Goal: Complete application form

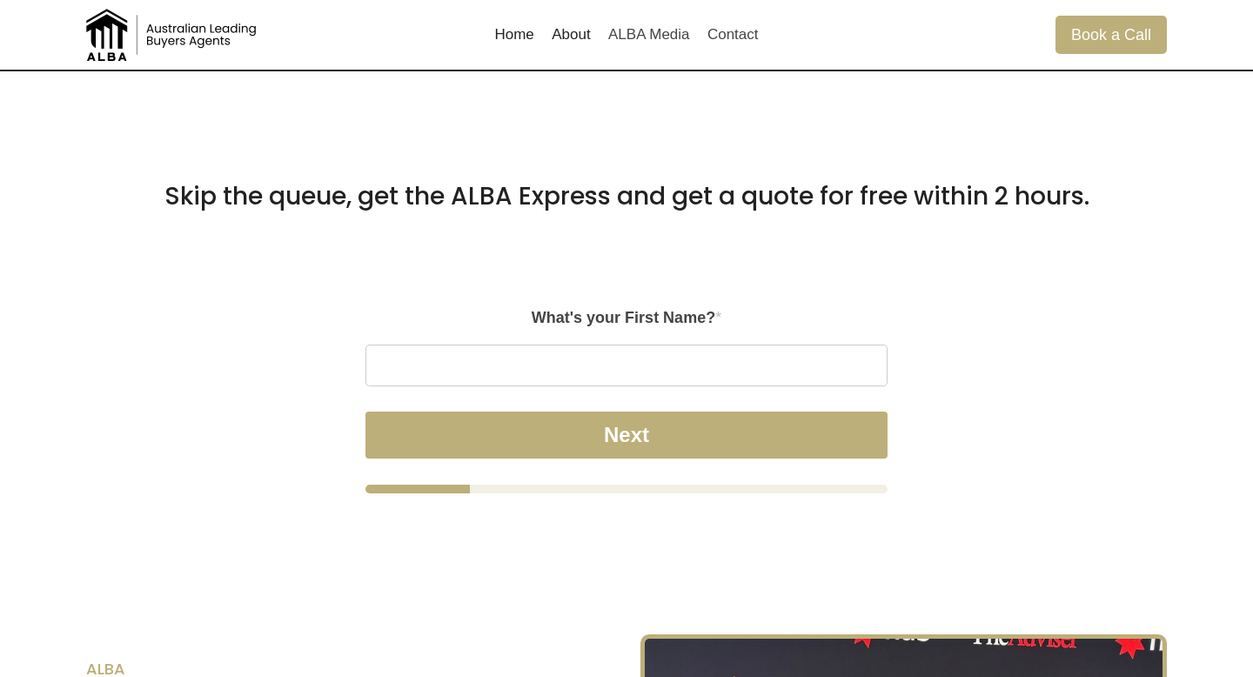
scroll to position [1062, 0]
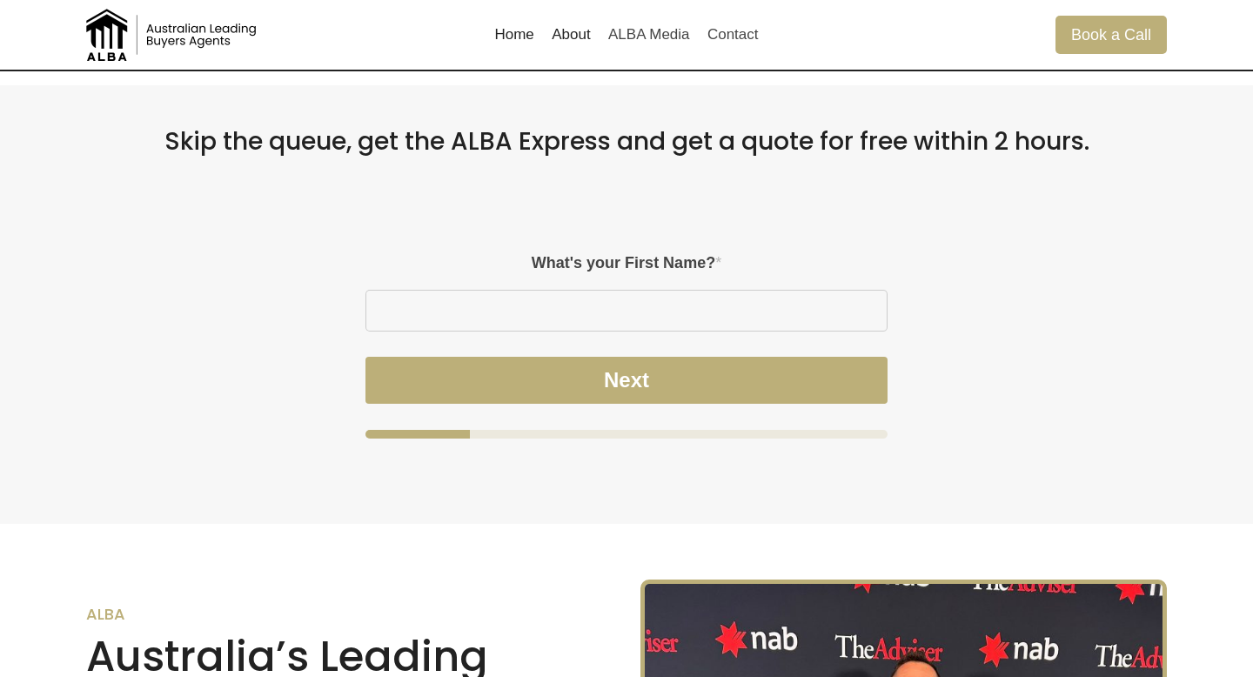
scroll to position [1201, 0]
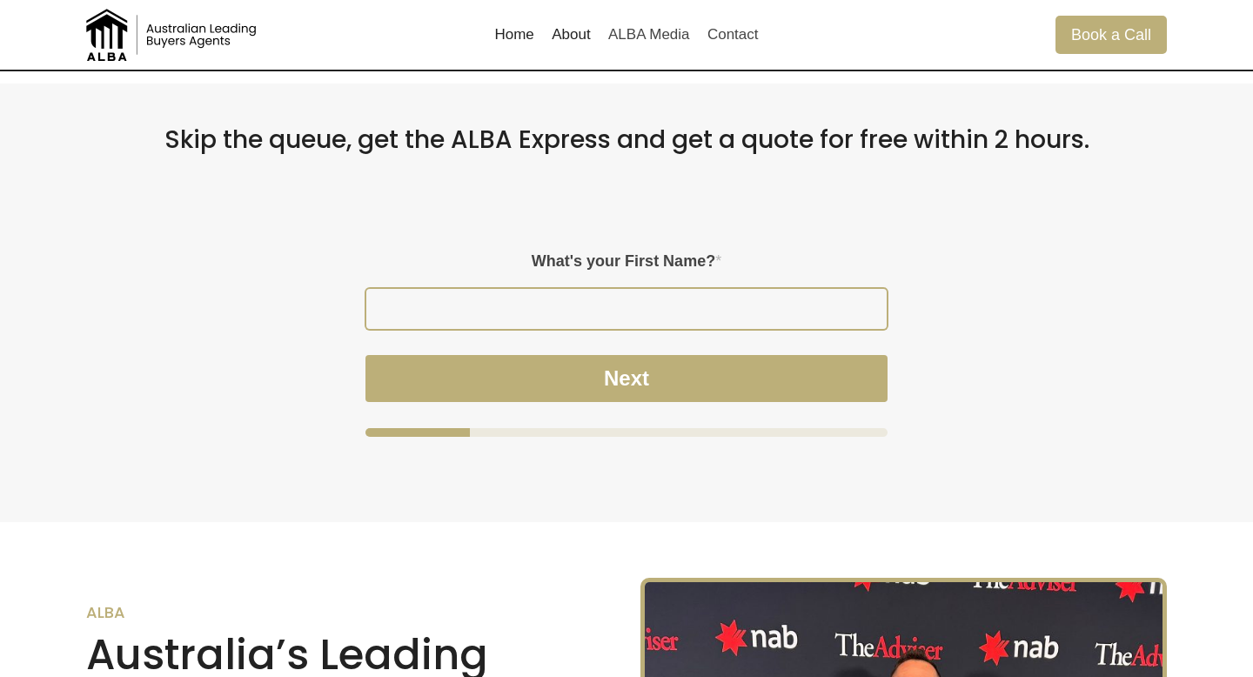
click at [707, 320] on input "What's your First Name? *" at bounding box center [626, 309] width 520 height 40
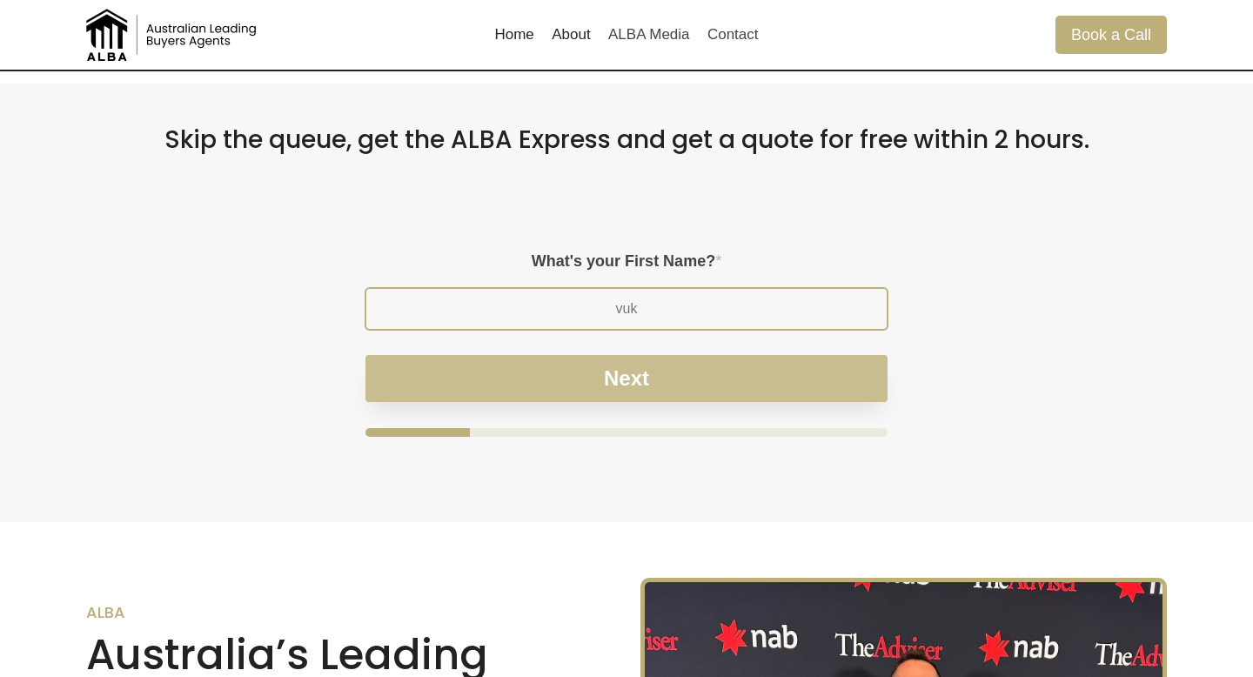
type input "vuk"
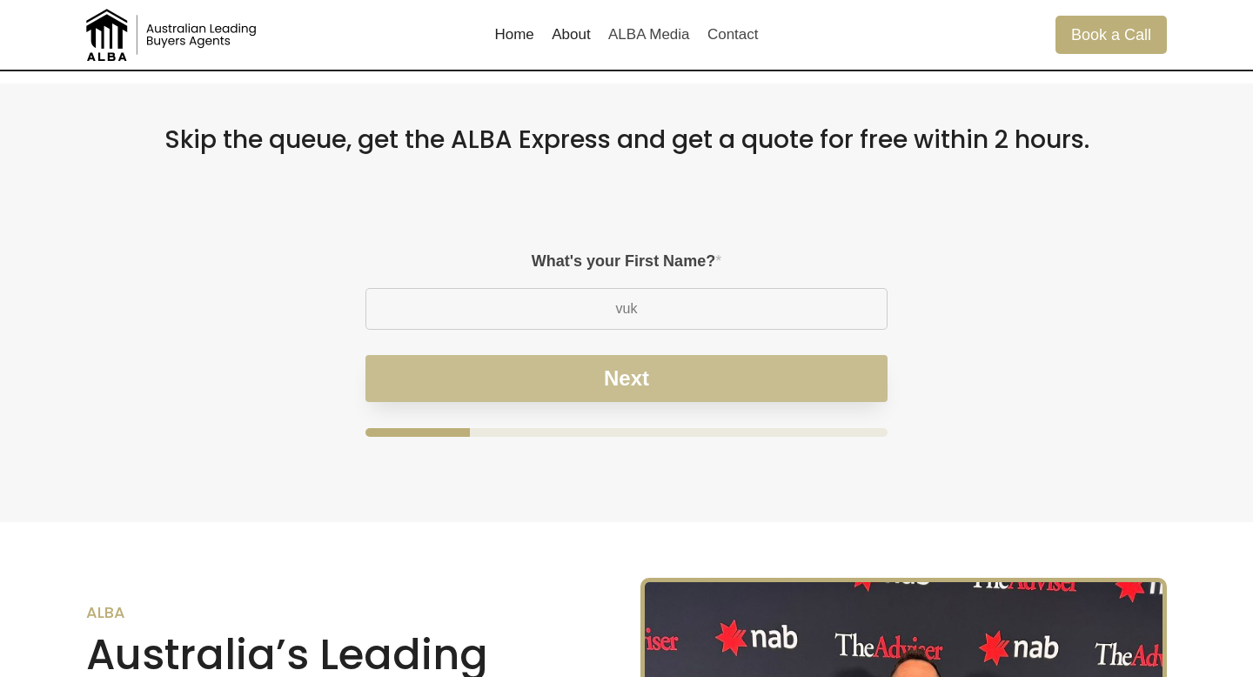
click at [700, 379] on button "Next" at bounding box center [626, 378] width 522 height 47
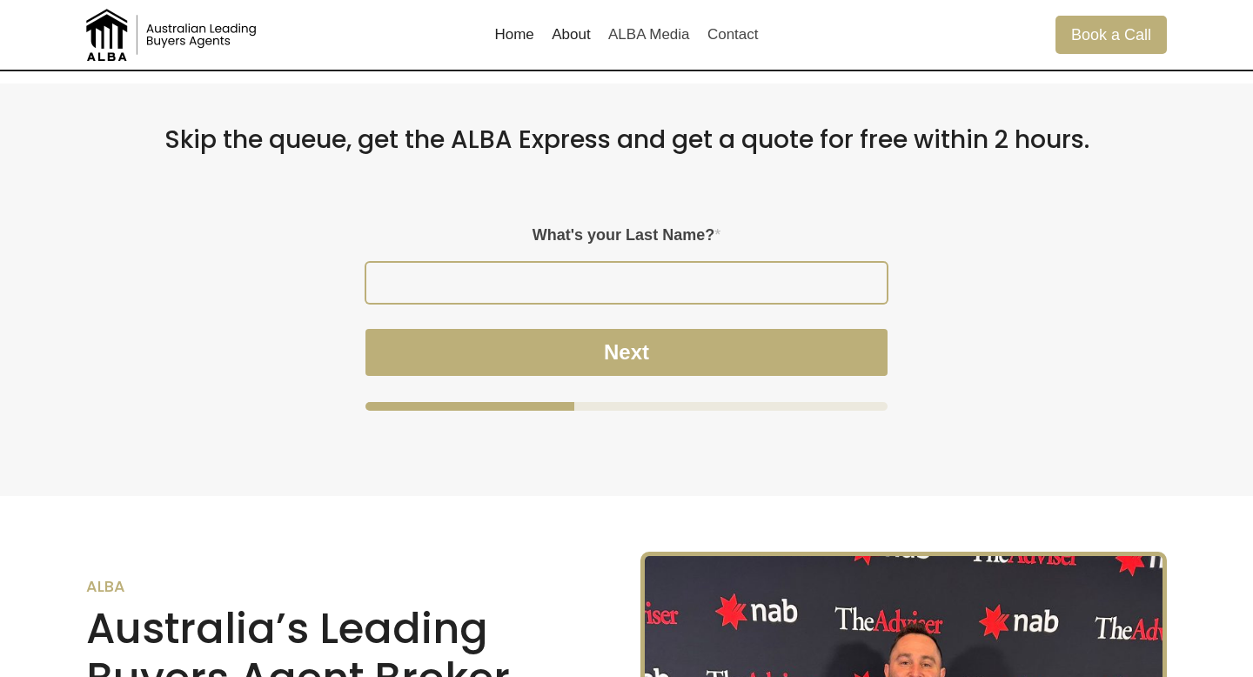
click at [642, 285] on input "What's your Last Name? *" at bounding box center [626, 283] width 520 height 40
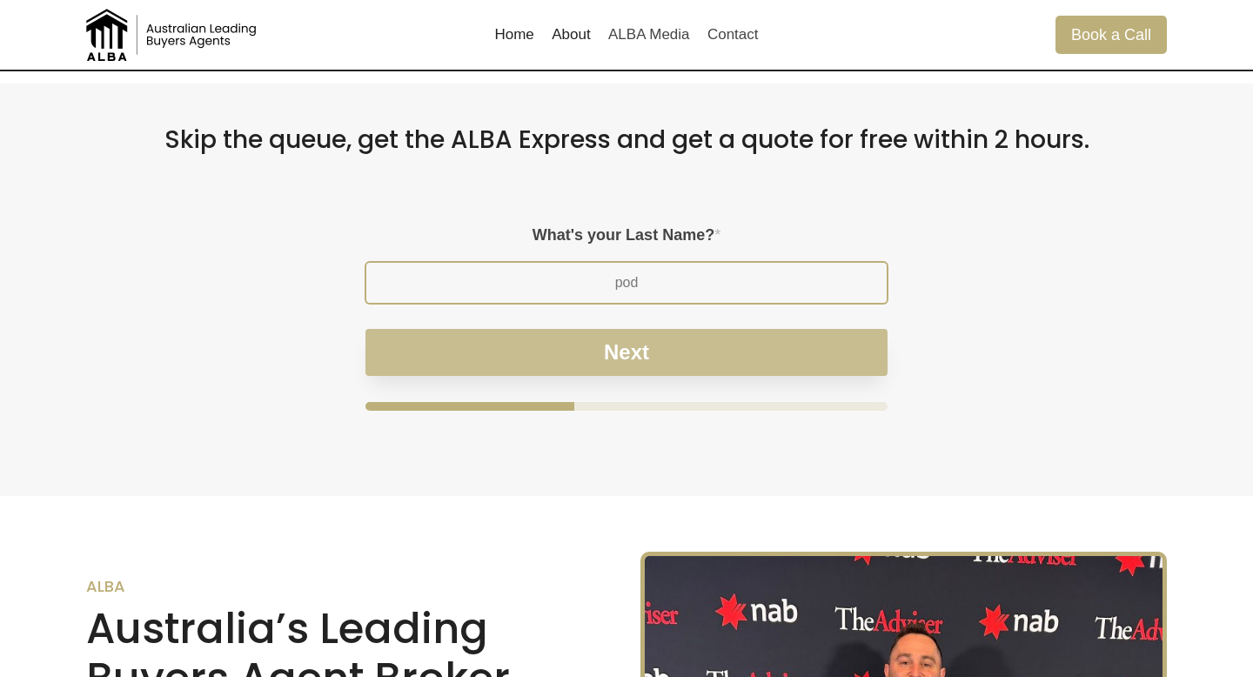
type input "pod"
click at [666, 346] on button "Next" at bounding box center [626, 352] width 522 height 47
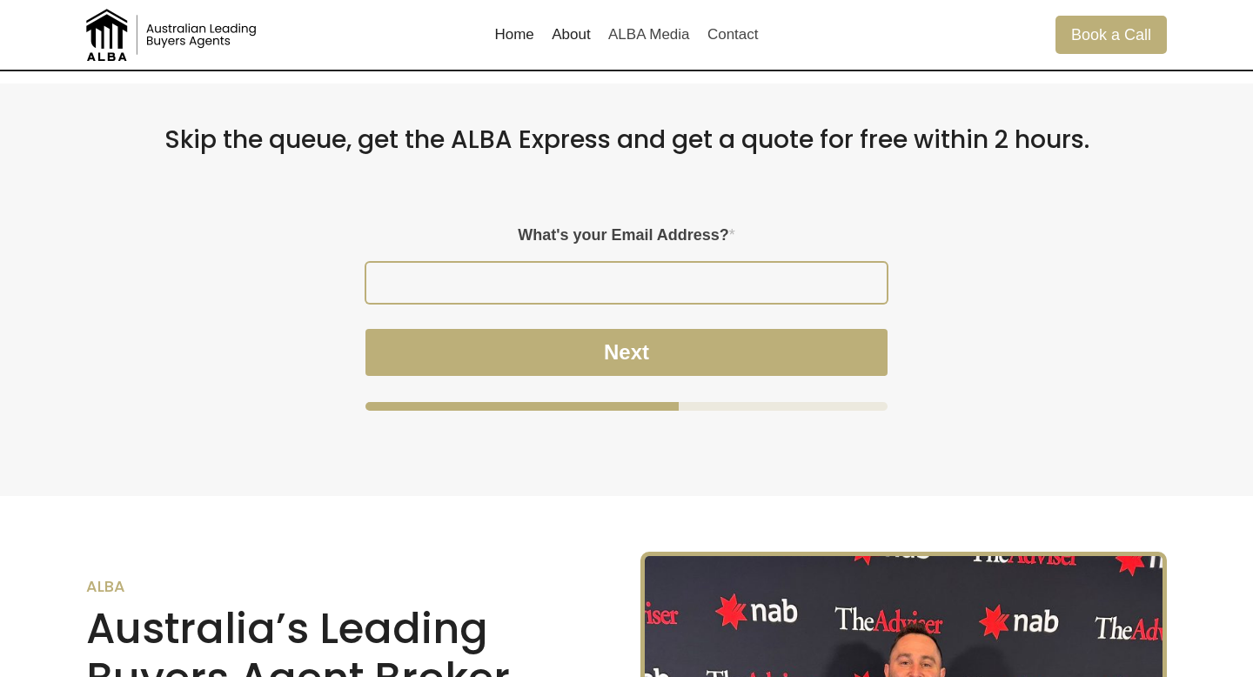
click at [640, 281] on input "What's your Email Address? *" at bounding box center [626, 283] width 520 height 40
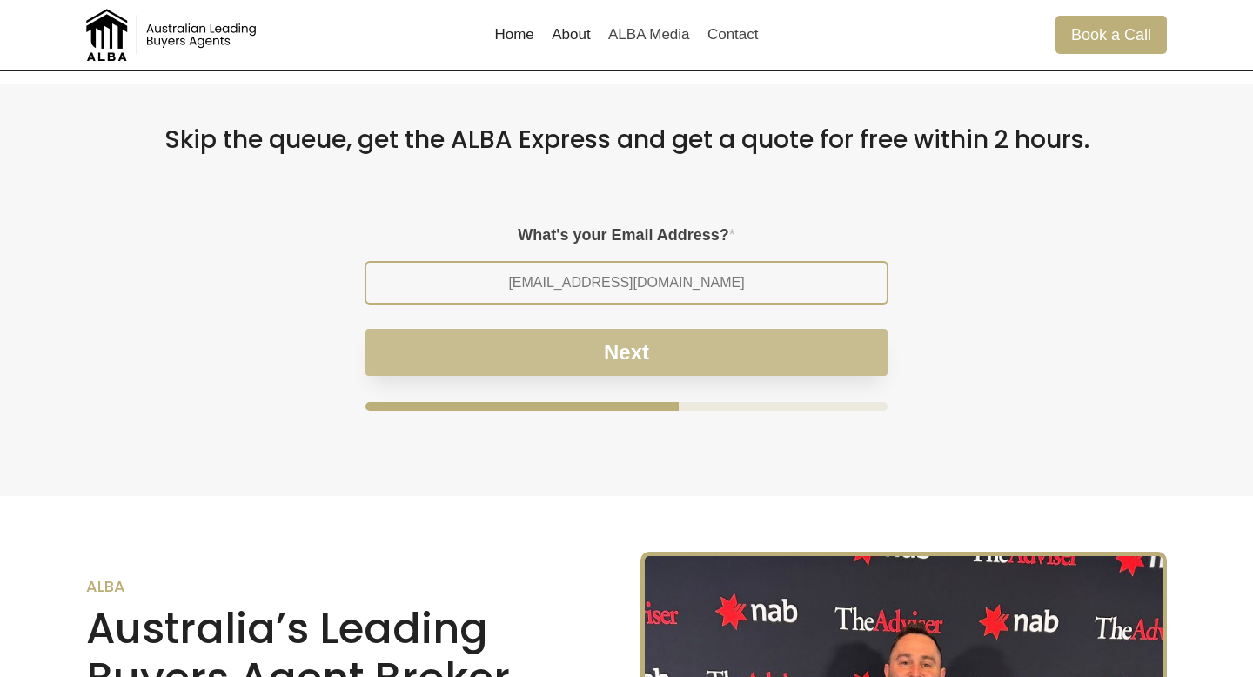
type input "vuk@gmail.com"
click at [675, 337] on button "Next" at bounding box center [626, 352] width 522 height 47
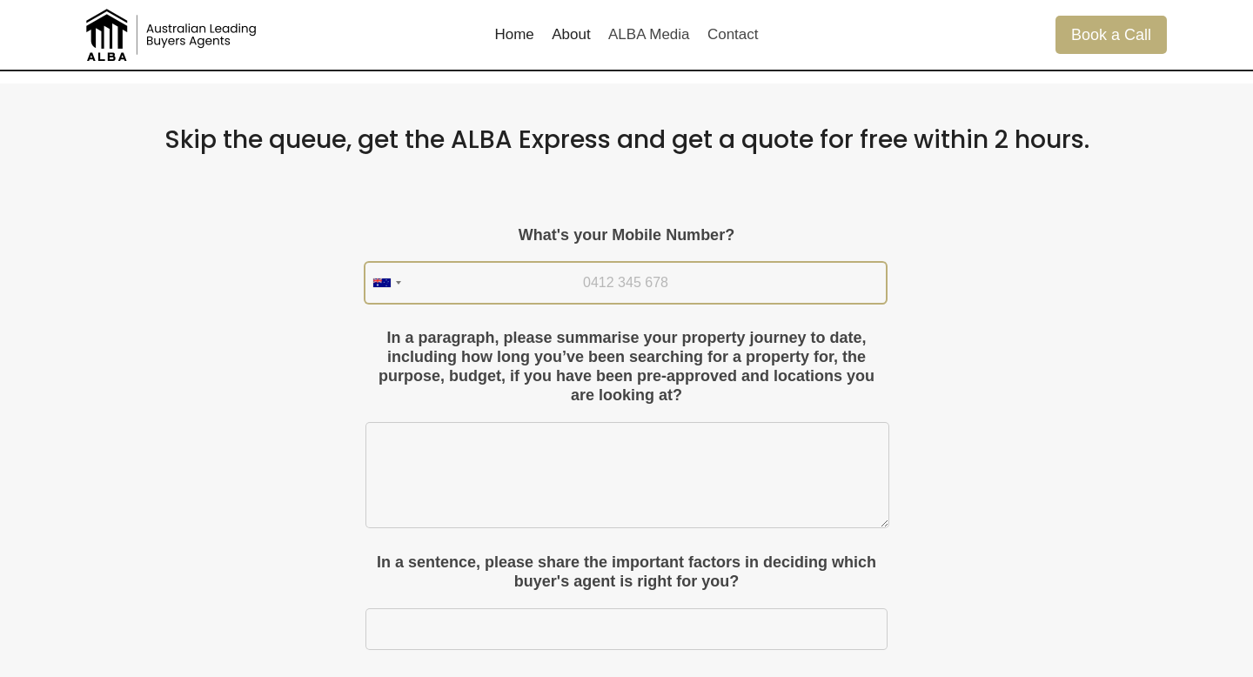
click at [658, 274] on input "What's your Mobile Number?" at bounding box center [625, 283] width 520 height 40
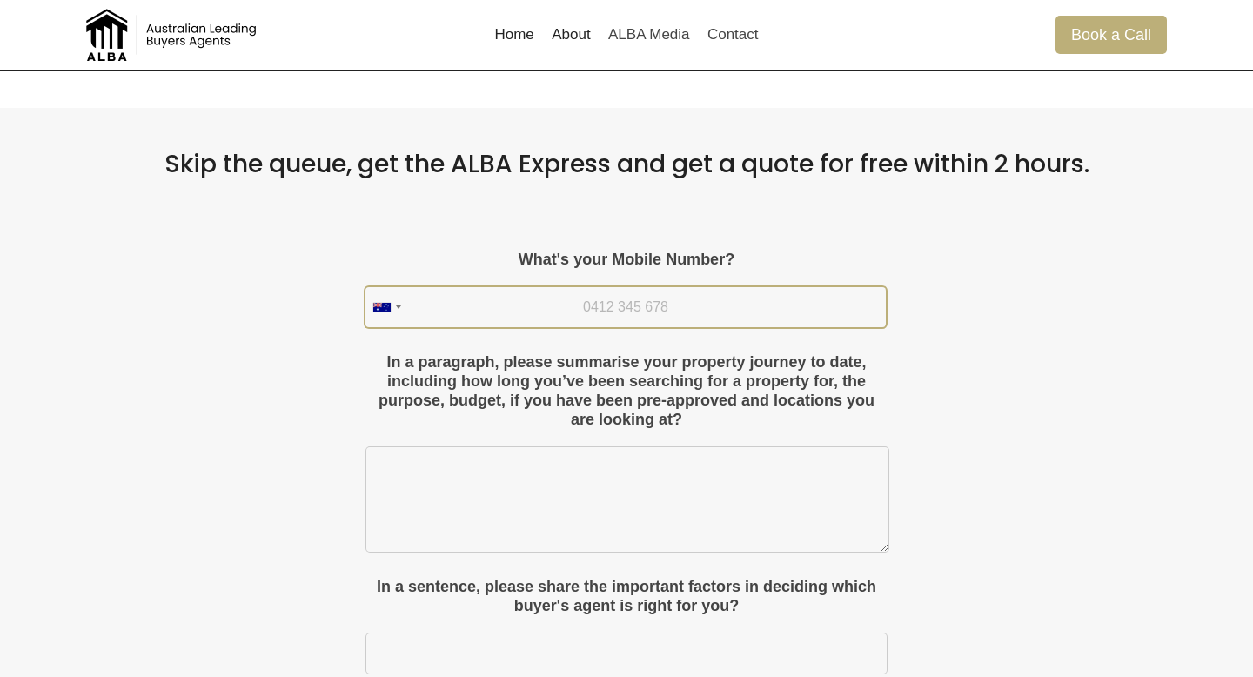
scroll to position [1170, 0]
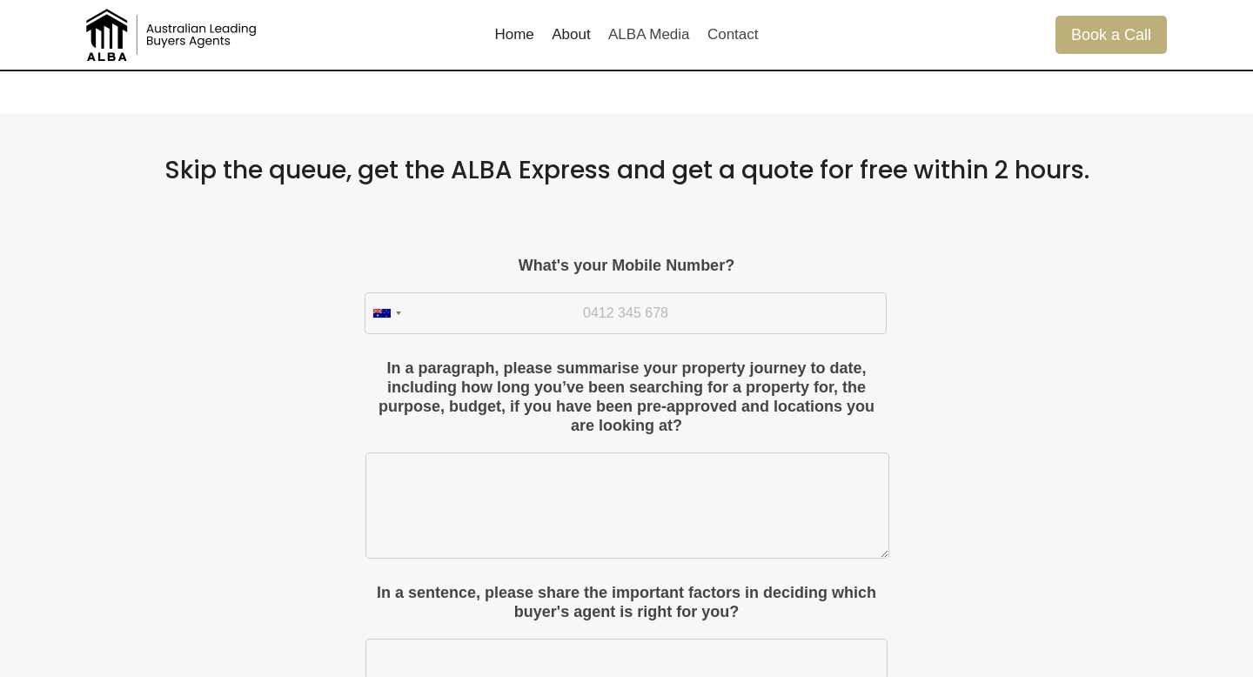
click at [506, 43] on link "Home" at bounding box center [514, 35] width 57 height 42
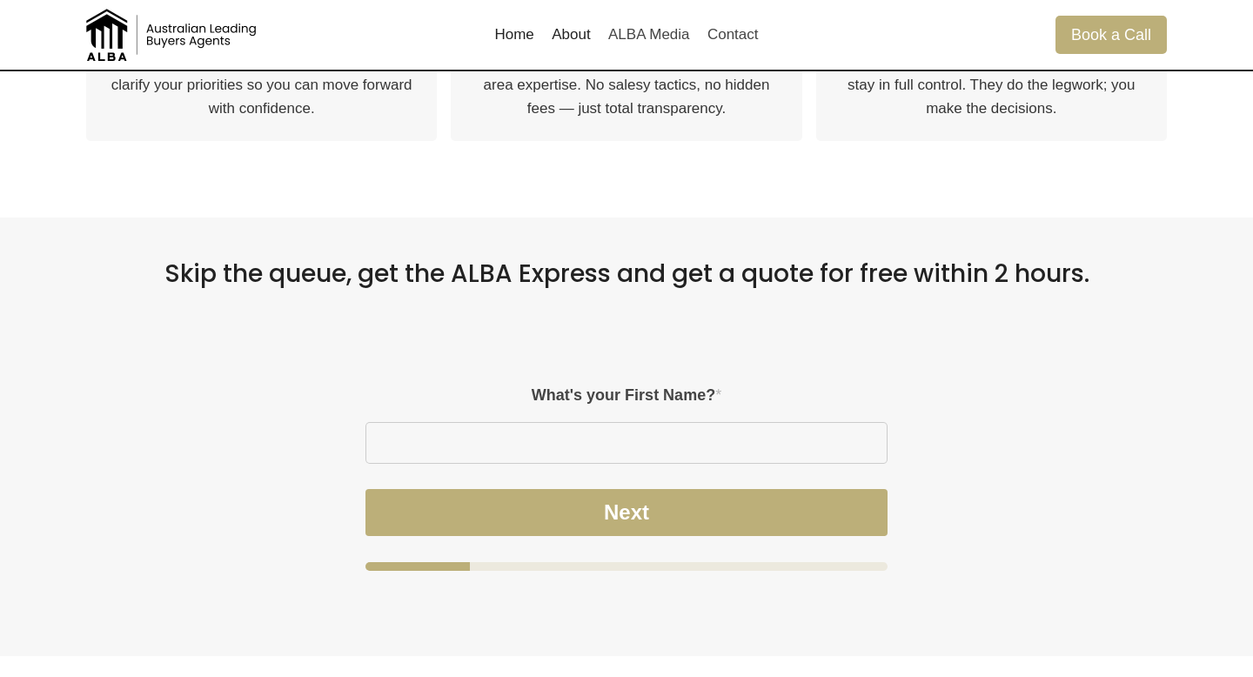
scroll to position [1051, 0]
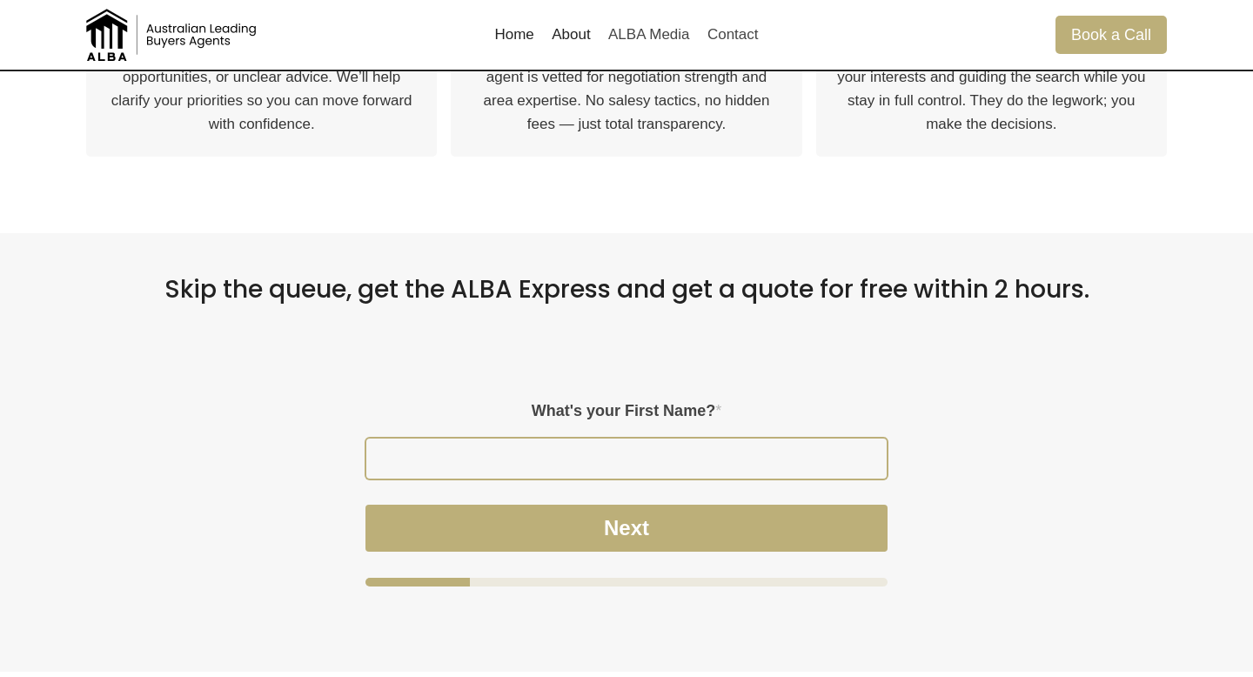
click at [622, 462] on input "What's your First Name? *" at bounding box center [626, 459] width 520 height 40
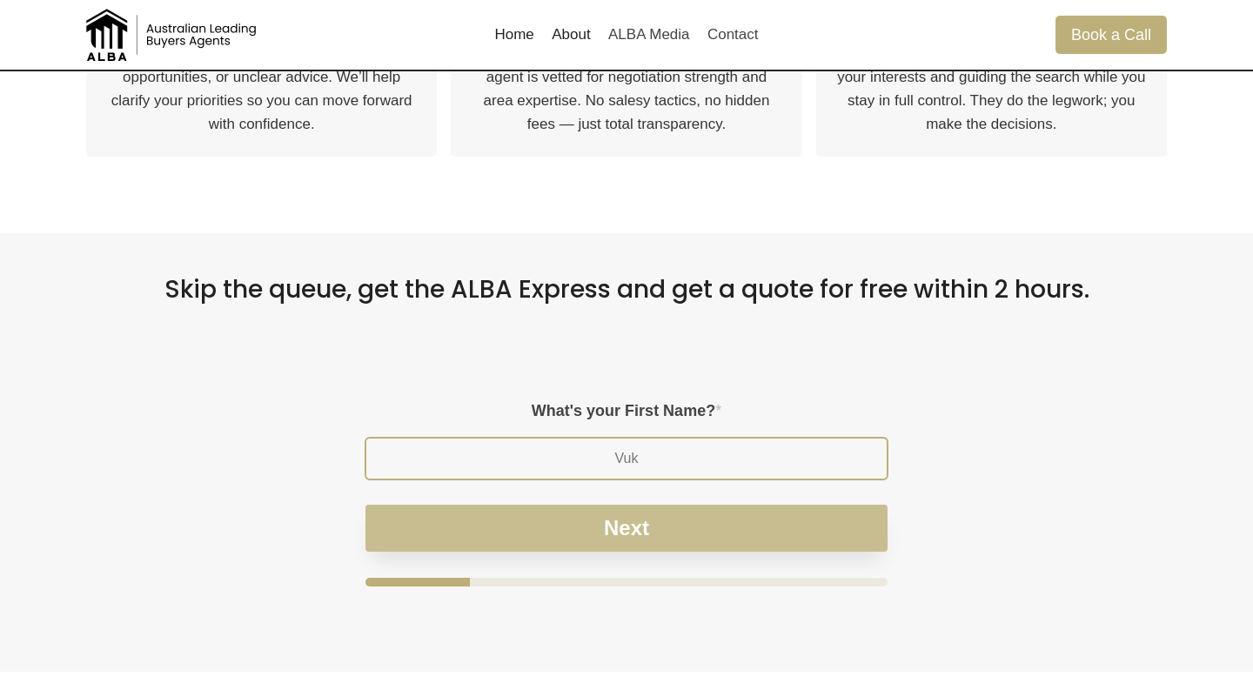
type input "Vuk"
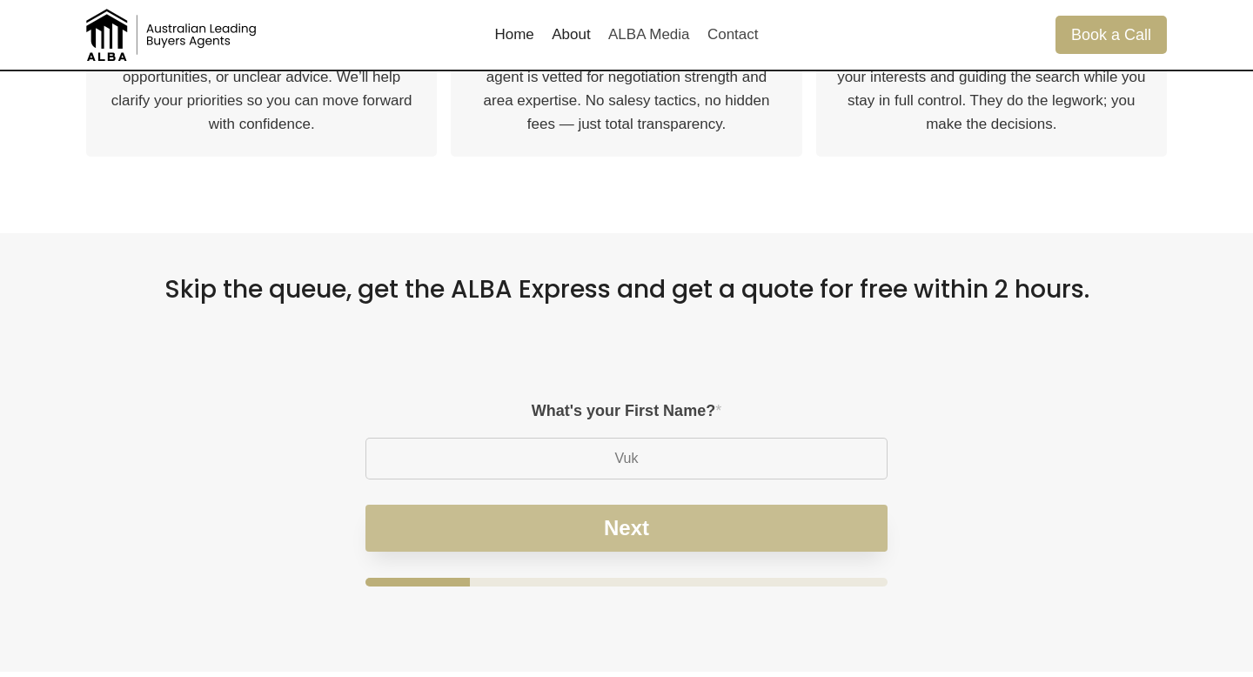
click at [658, 539] on button "Next" at bounding box center [626, 528] width 522 height 47
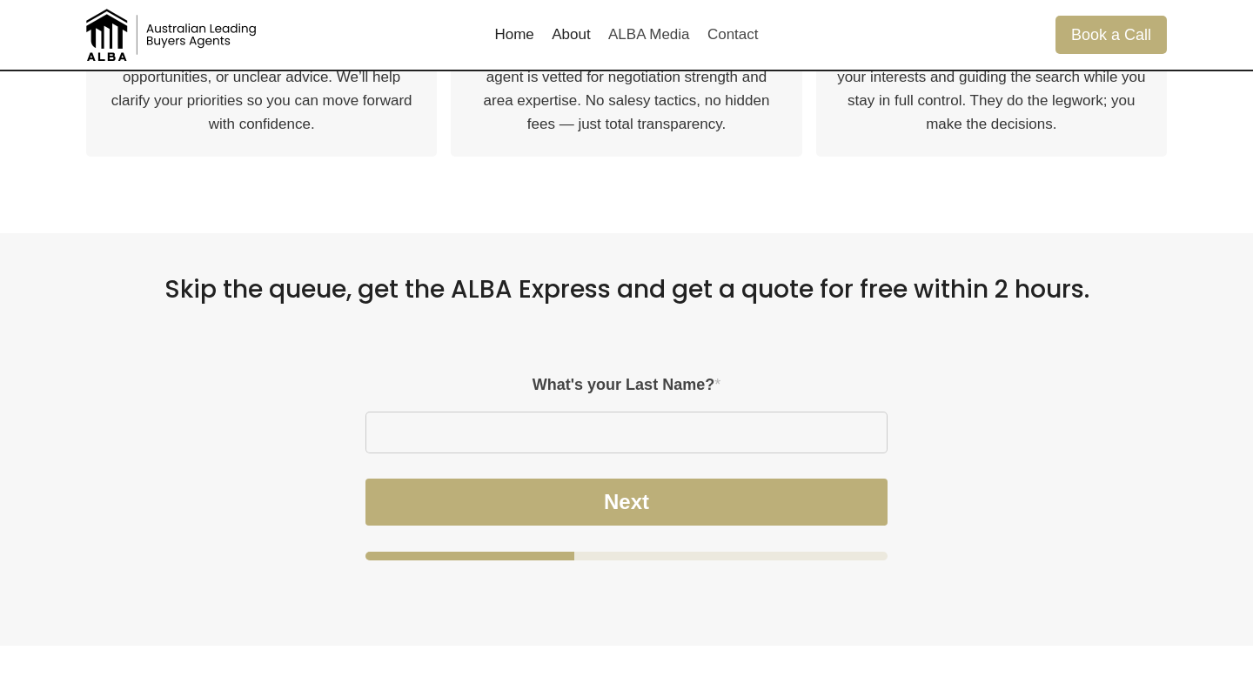
click at [624, 454] on div "What's your Last Name? * Next" at bounding box center [626, 468] width 522 height 184
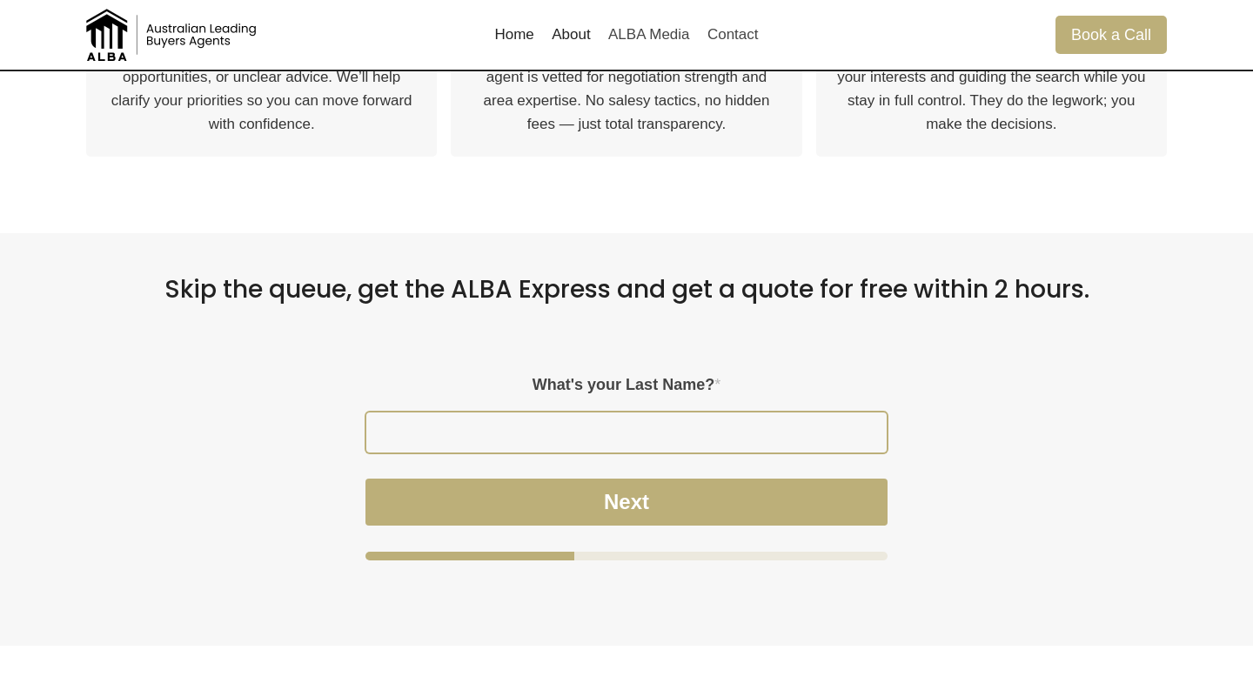
click at [635, 430] on input "What's your Last Name? *" at bounding box center [626, 432] width 520 height 40
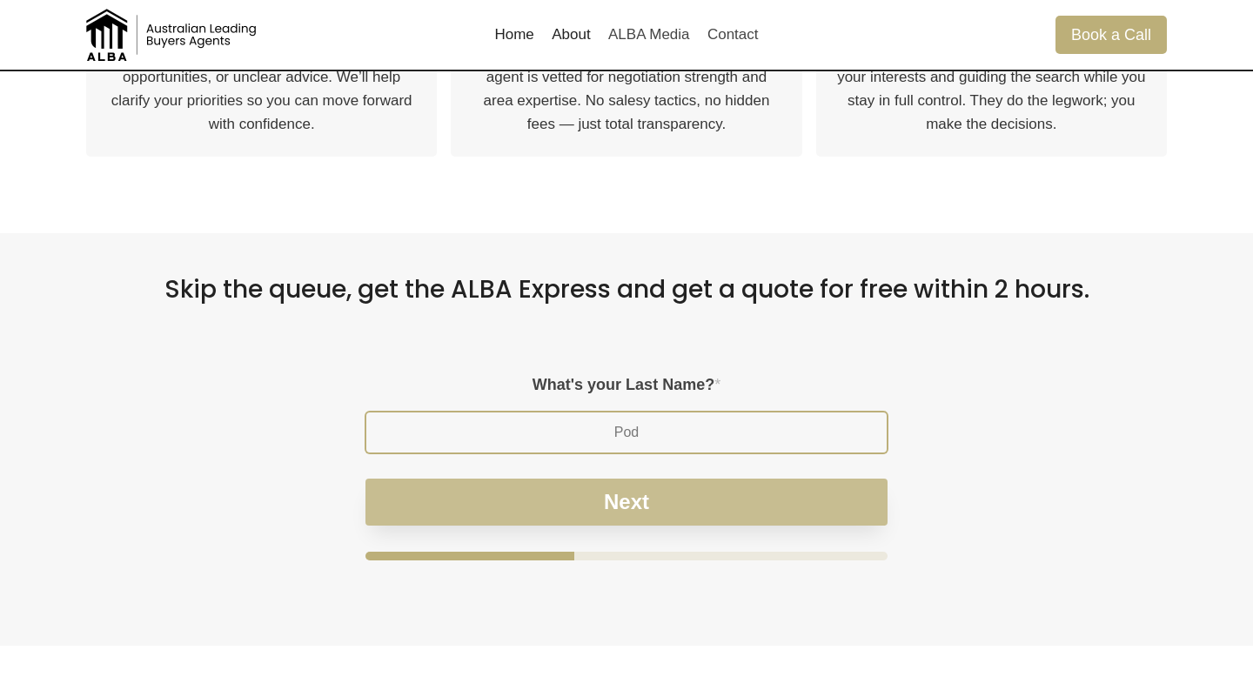
type input "Pod"
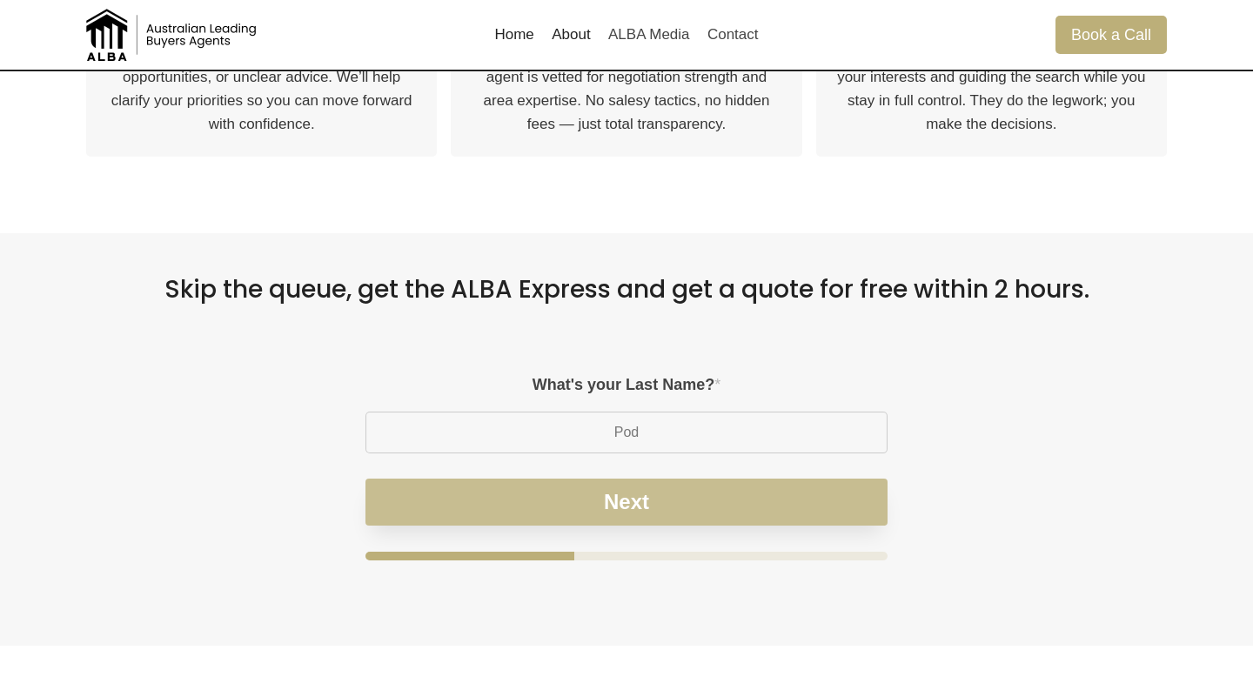
click at [623, 518] on button "Next" at bounding box center [626, 502] width 522 height 47
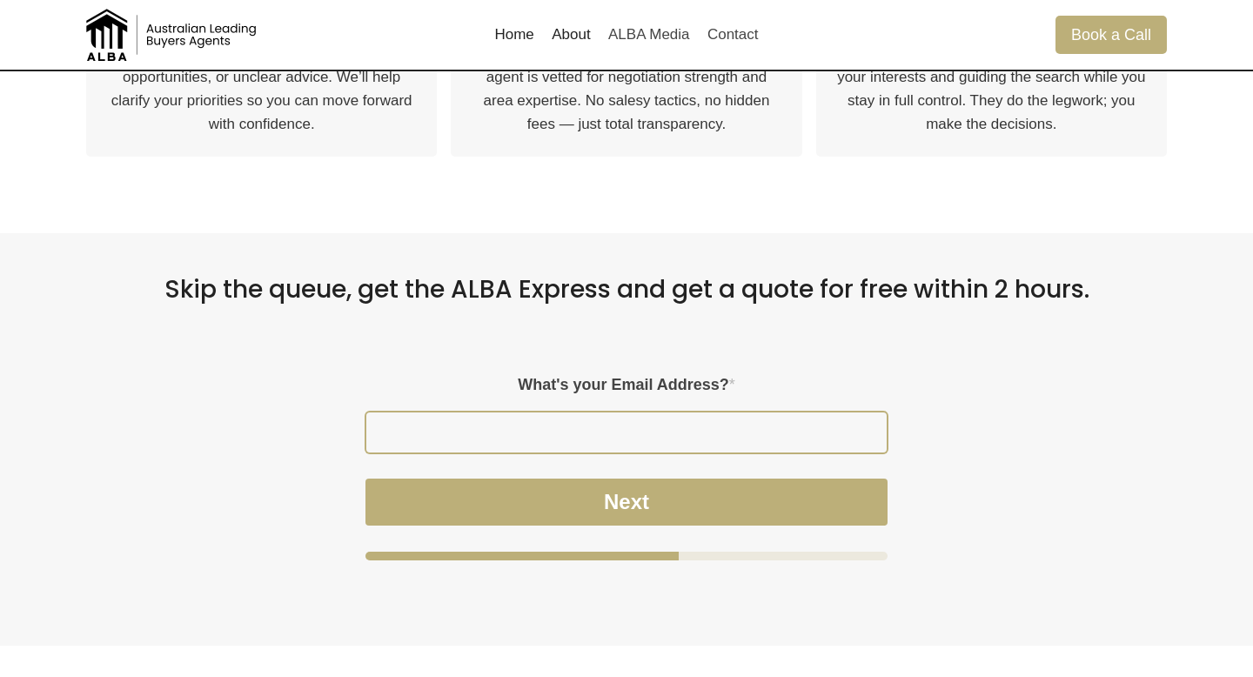
click at [636, 440] on input "What's your Email Address? *" at bounding box center [626, 432] width 520 height 40
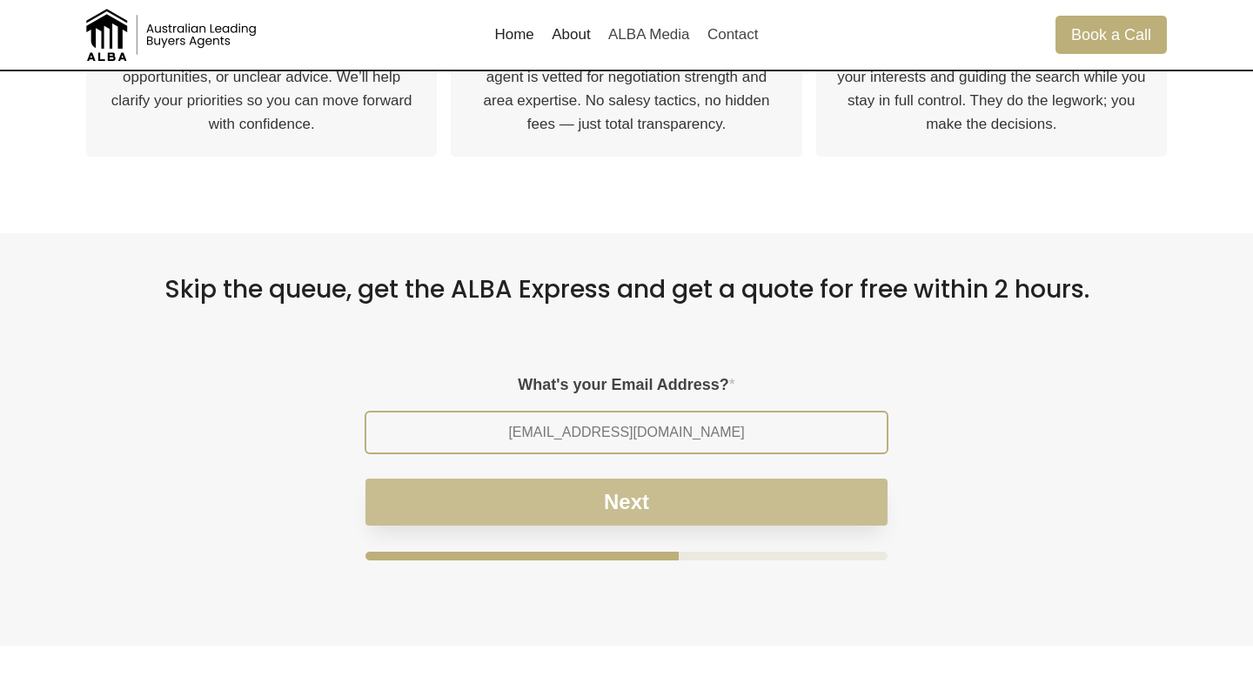
type input "vuk@digitalpod.com.au"
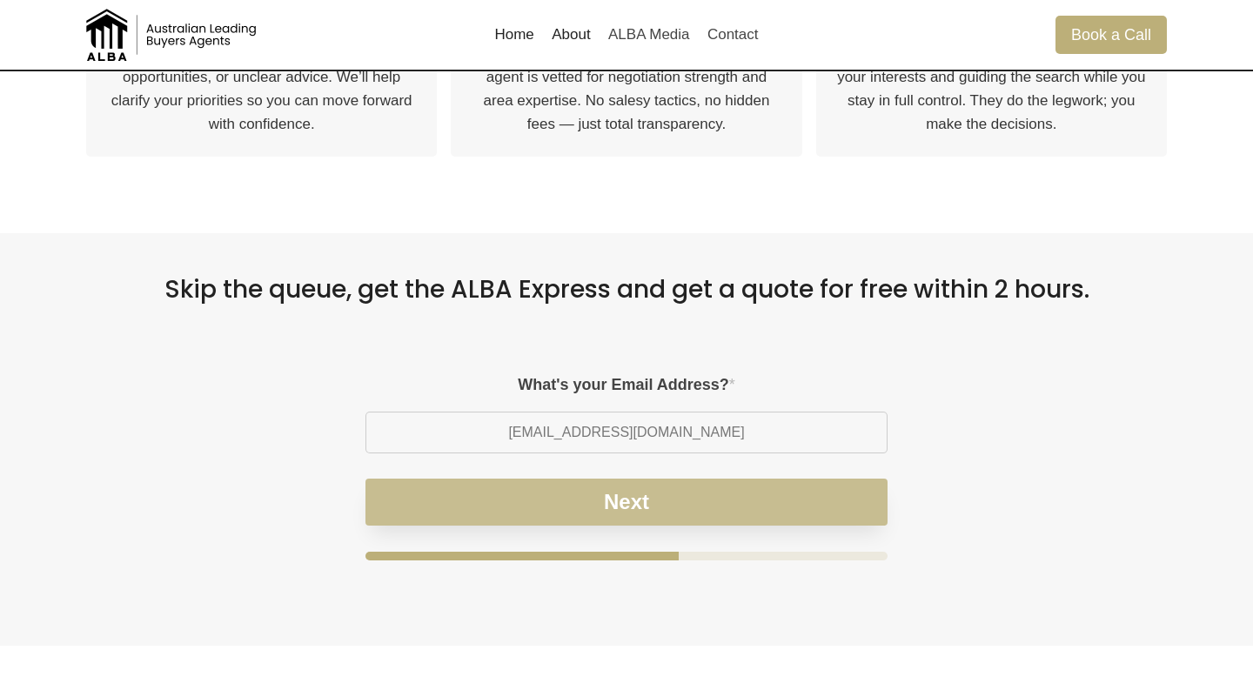
click at [670, 518] on button "Next" at bounding box center [626, 502] width 522 height 47
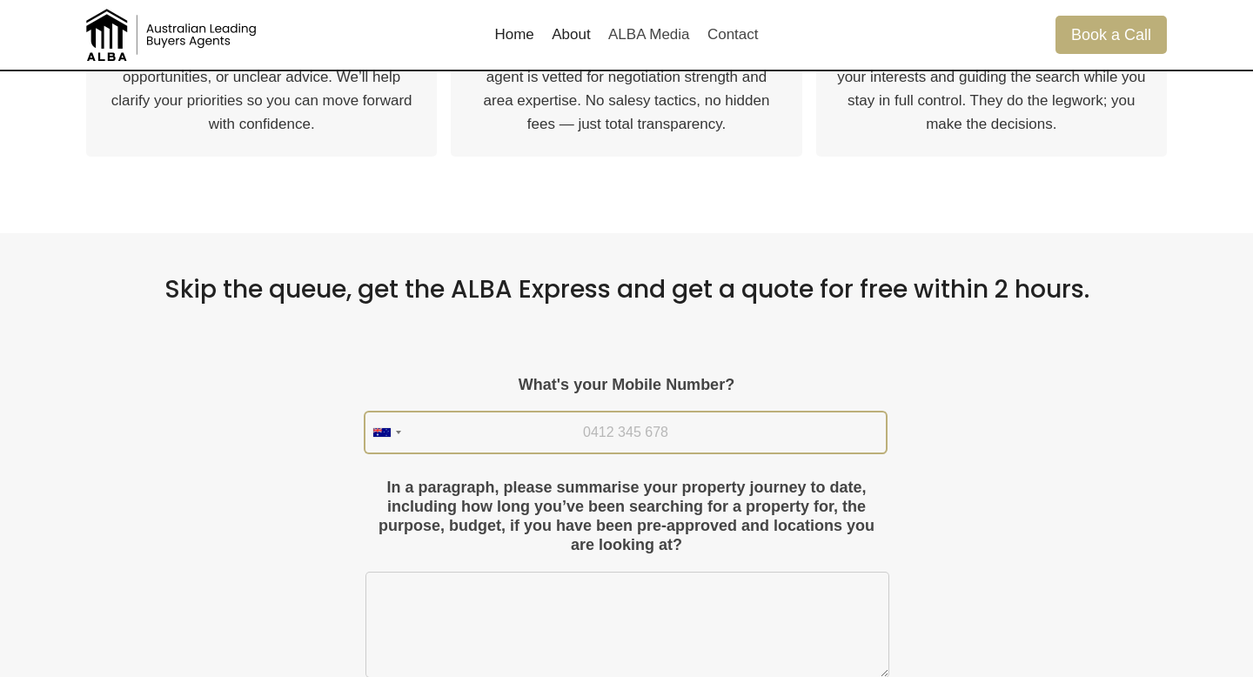
click at [612, 416] on input "What's your Mobile Number?" at bounding box center [625, 432] width 520 height 40
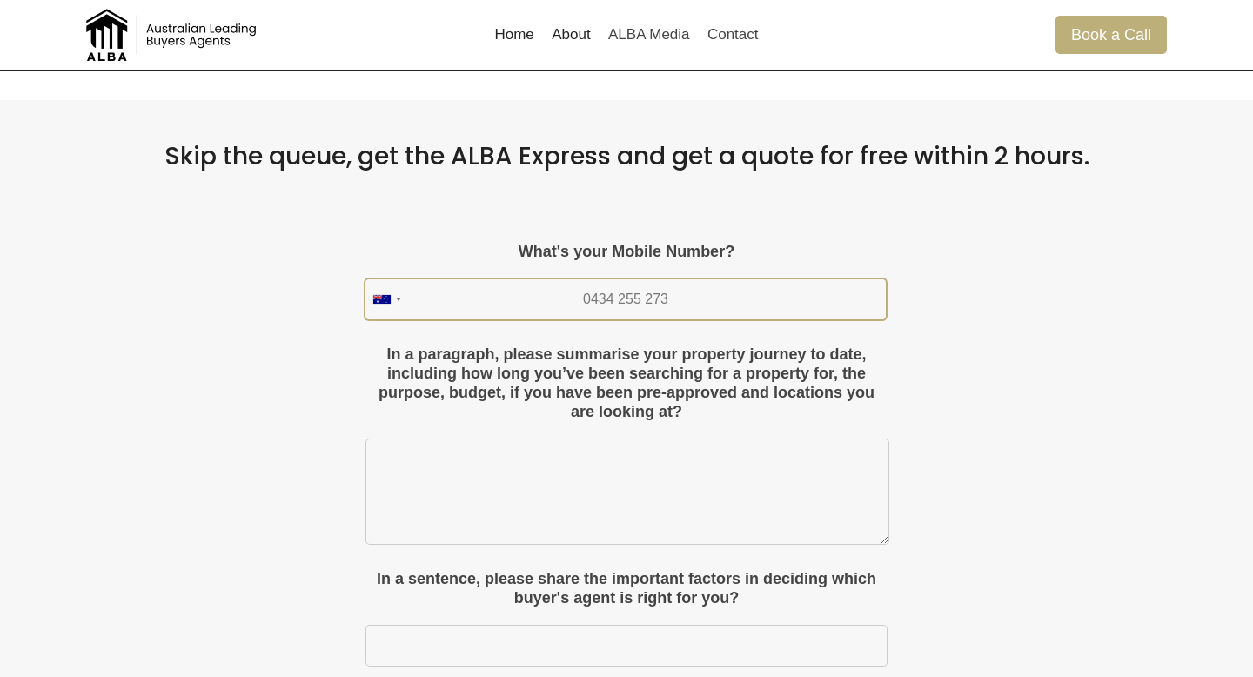
scroll to position [1225, 0]
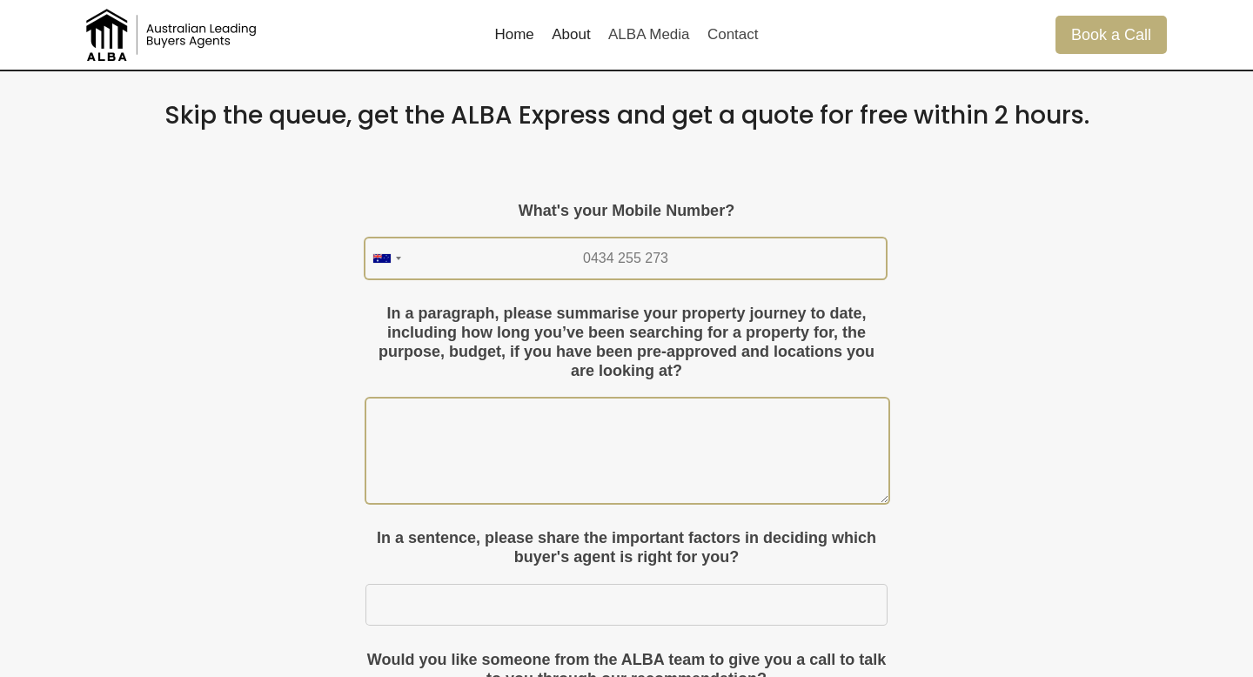
type input "0434 255 273"
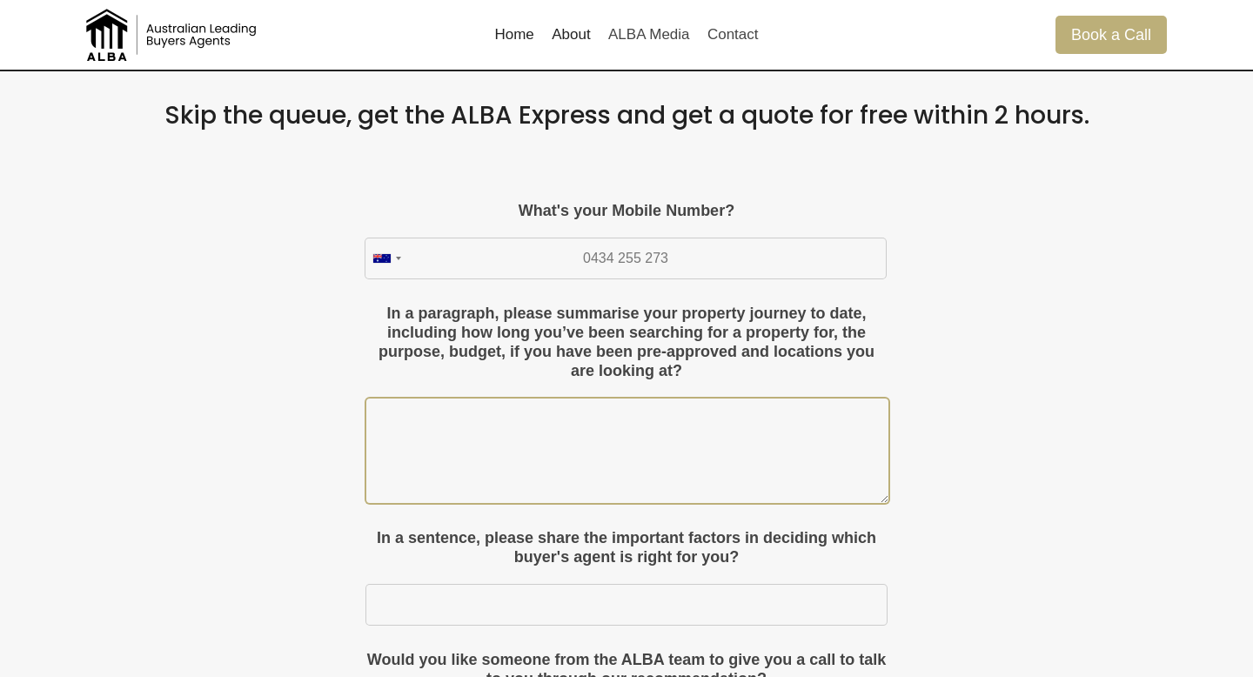
click at [668, 472] on textarea "In a paragraph, please summarise your property journey to date, including how l…" at bounding box center [627, 451] width 522 height 104
type textarea "H"
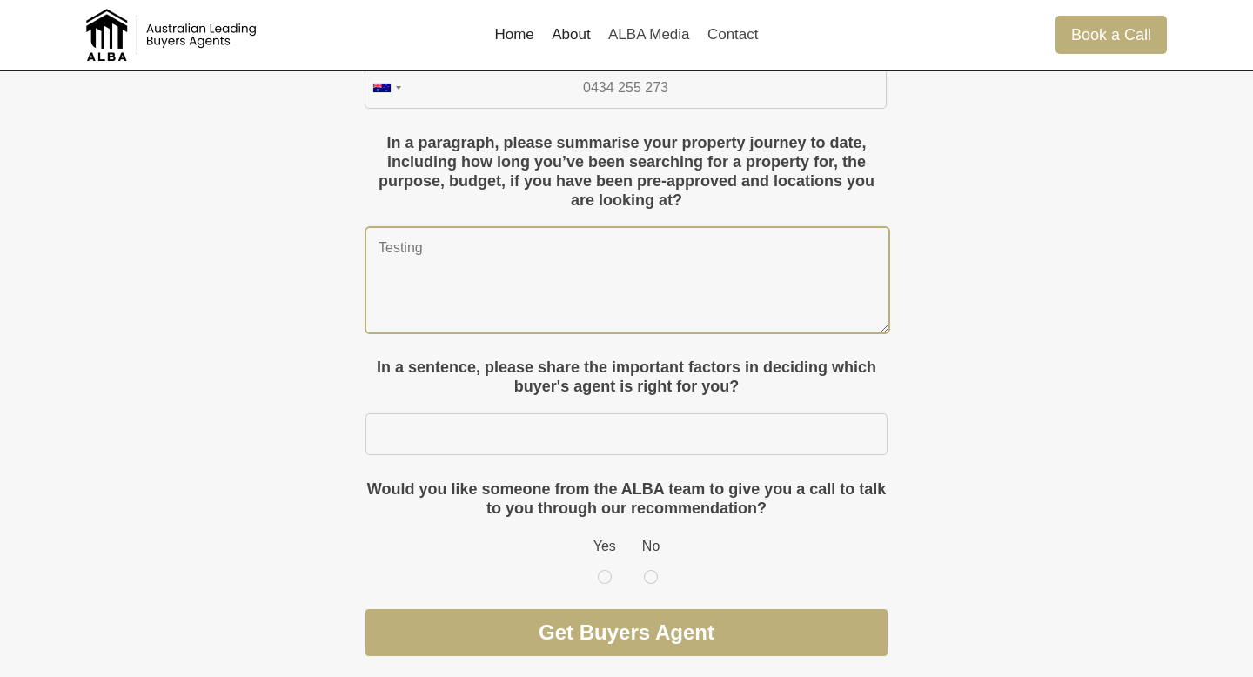
scroll to position [1431, 0]
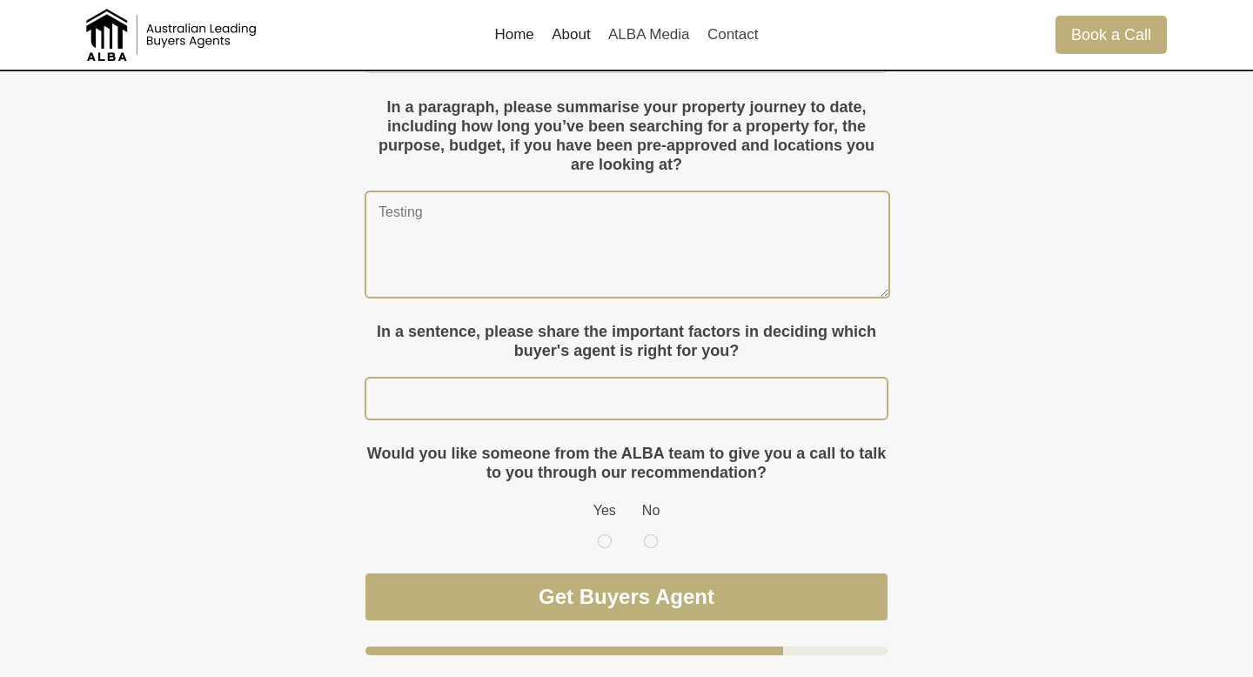
type textarea "Testing"
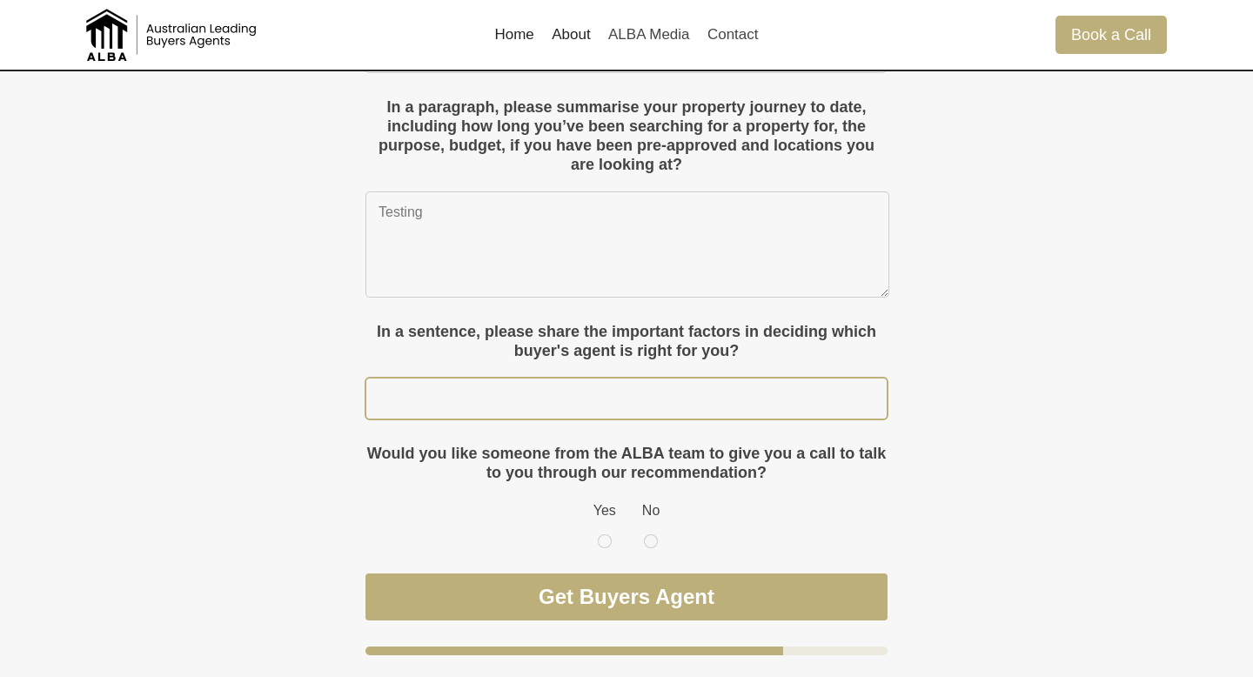
click at [598, 398] on input "In a sentence, please share the important factors in deciding which buyer's age…" at bounding box center [626, 399] width 520 height 40
type input "Testing"
click at [603, 540] on label "Yes" at bounding box center [604, 523] width 23 height 47
click at [604, 513] on input "Yes" at bounding box center [604, 512] width 1 height 1
radio input "true"
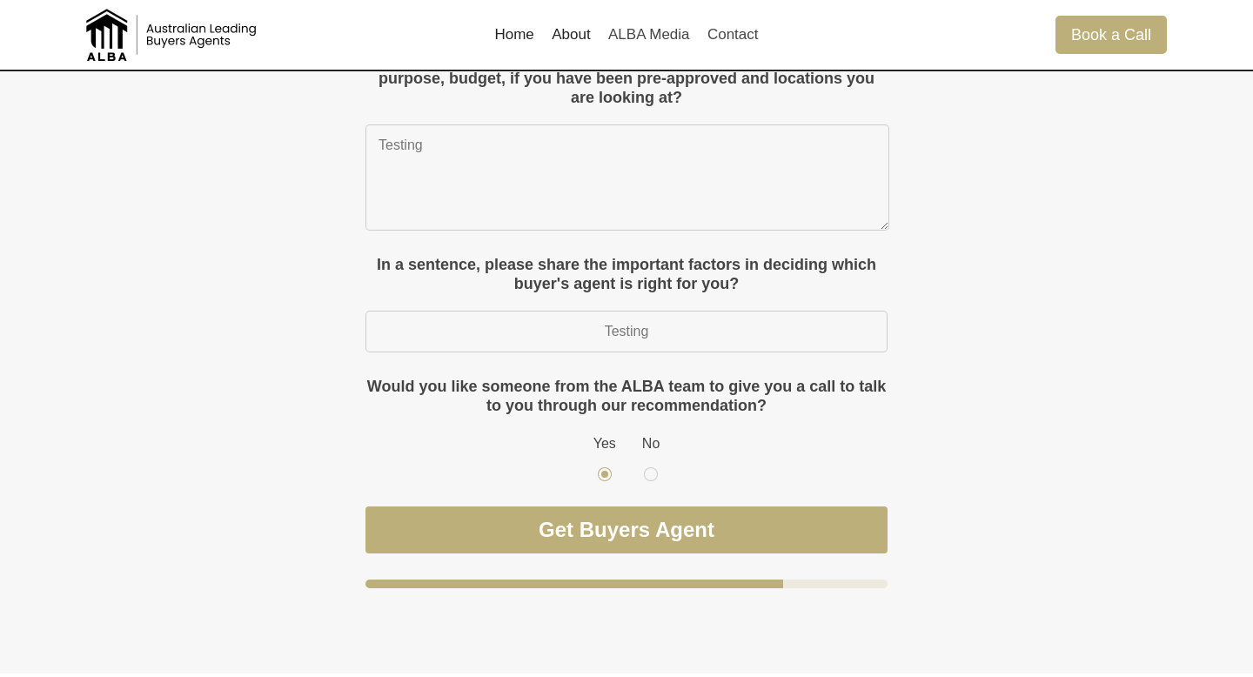
scroll to position [1516, 0]
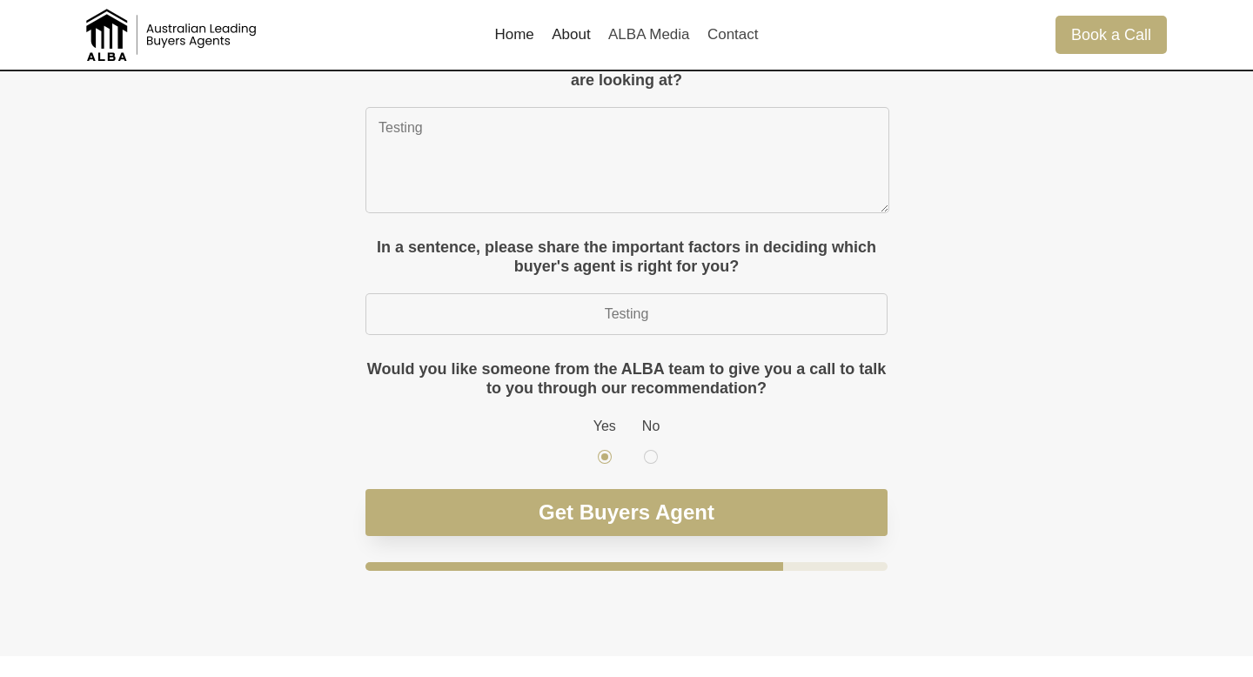
click at [729, 513] on button "Get Buyers Agent" at bounding box center [626, 512] width 522 height 47
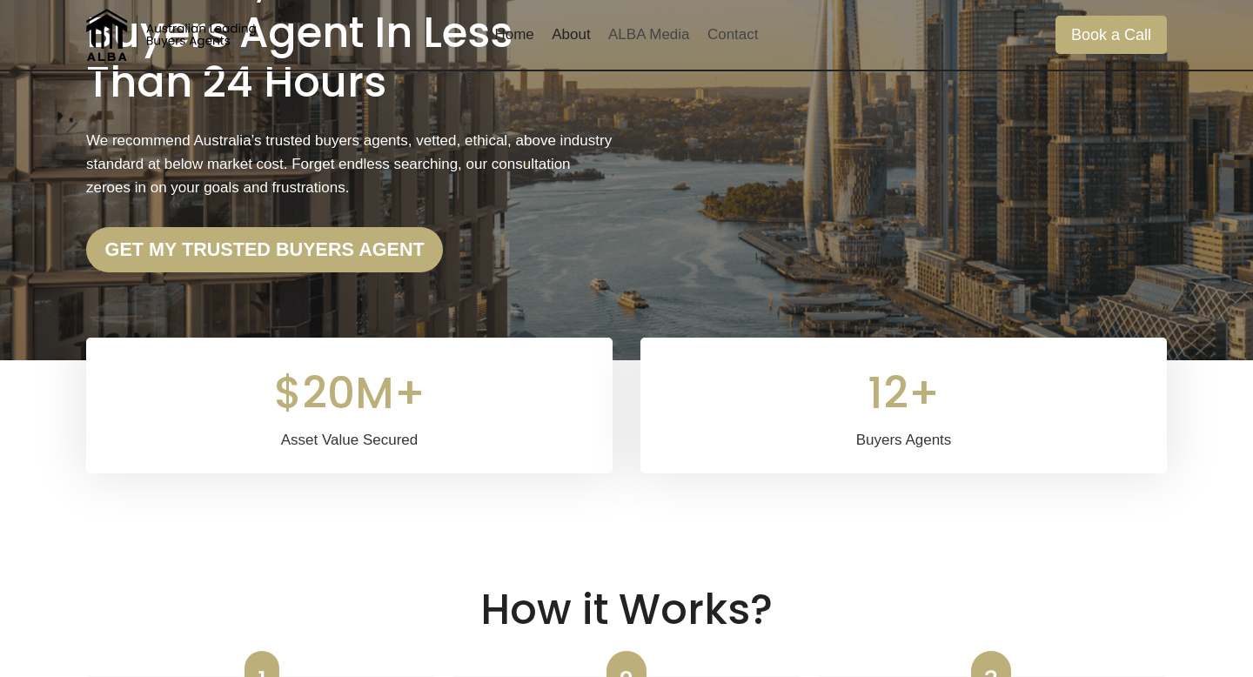
scroll to position [0, 0]
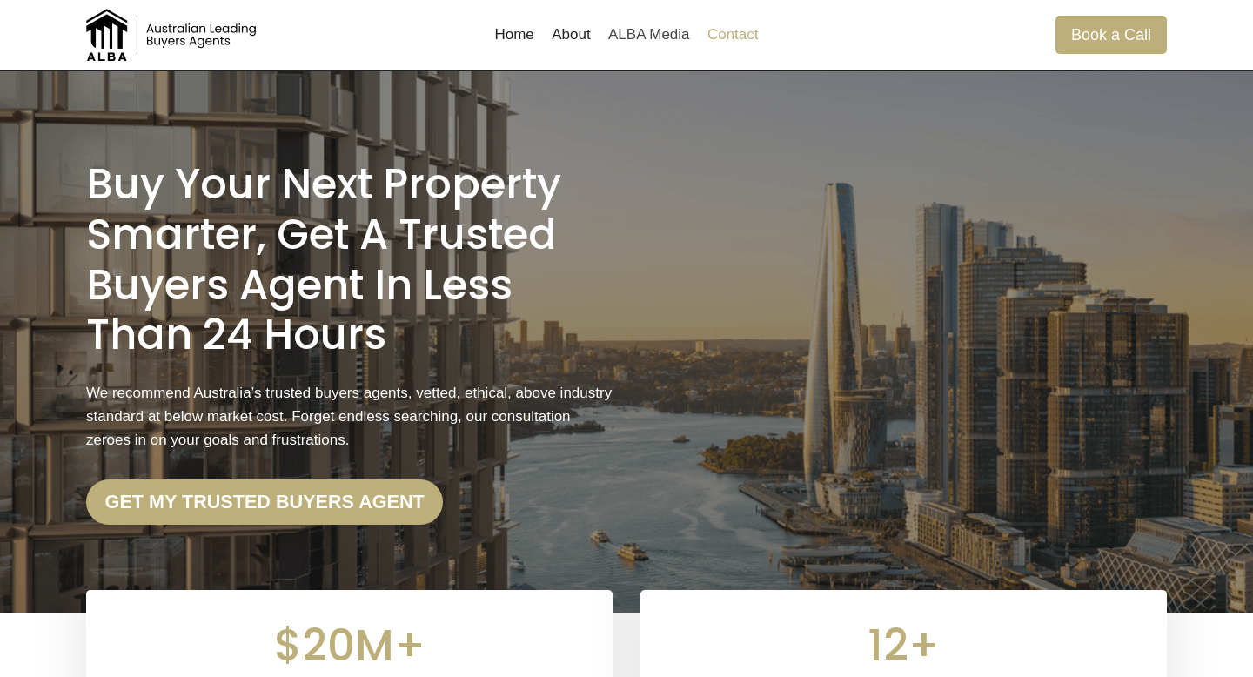
click at [750, 42] on link "Contact" at bounding box center [733, 35] width 69 height 42
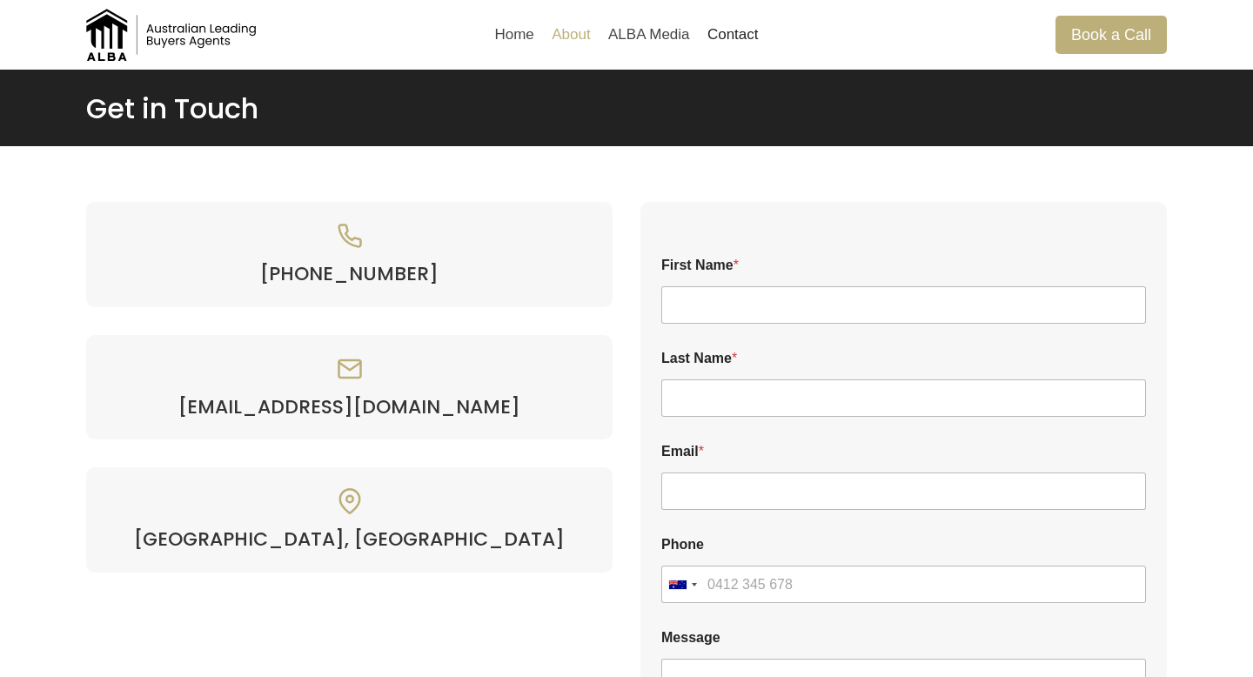
click at [566, 39] on link "About" at bounding box center [571, 35] width 57 height 42
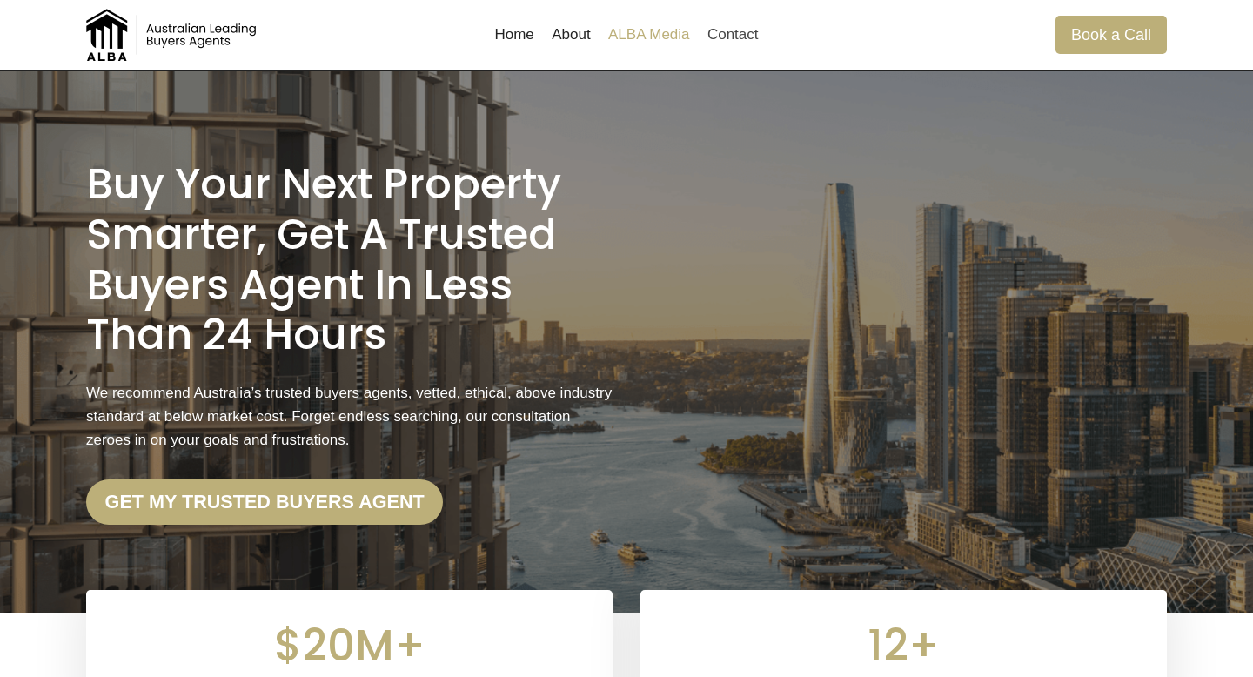
click at [640, 31] on link "ALBA Media" at bounding box center [649, 35] width 99 height 42
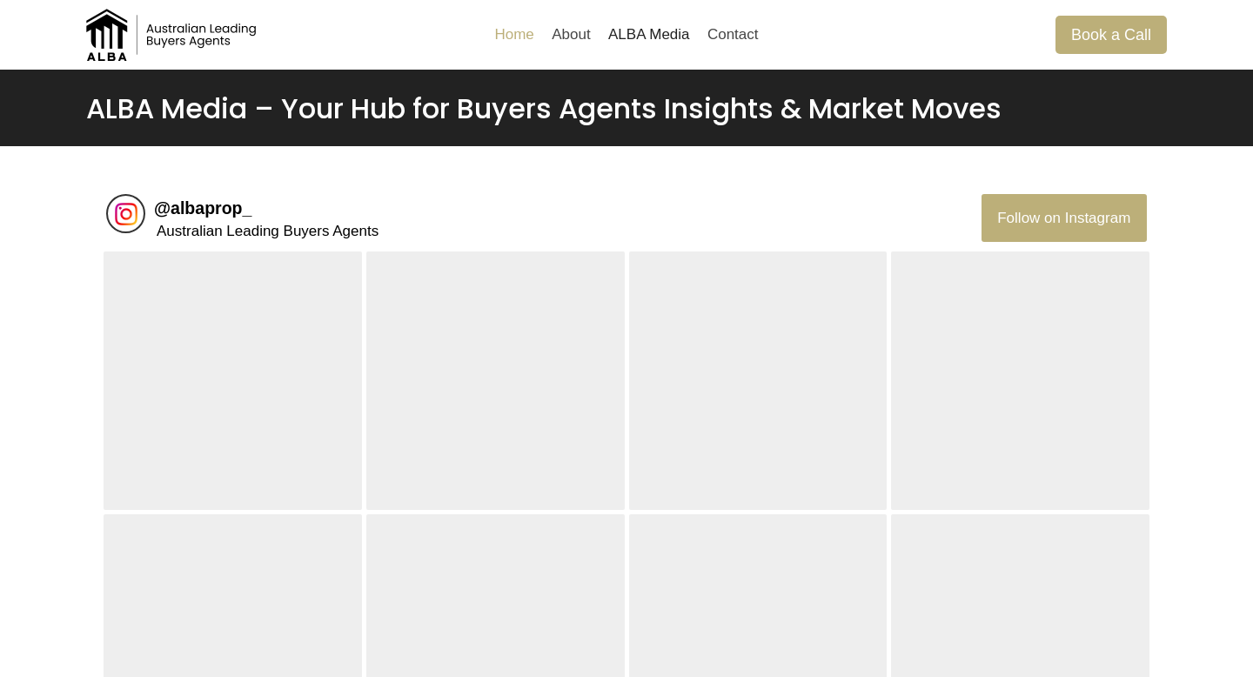
click at [516, 35] on link "Home" at bounding box center [514, 35] width 57 height 42
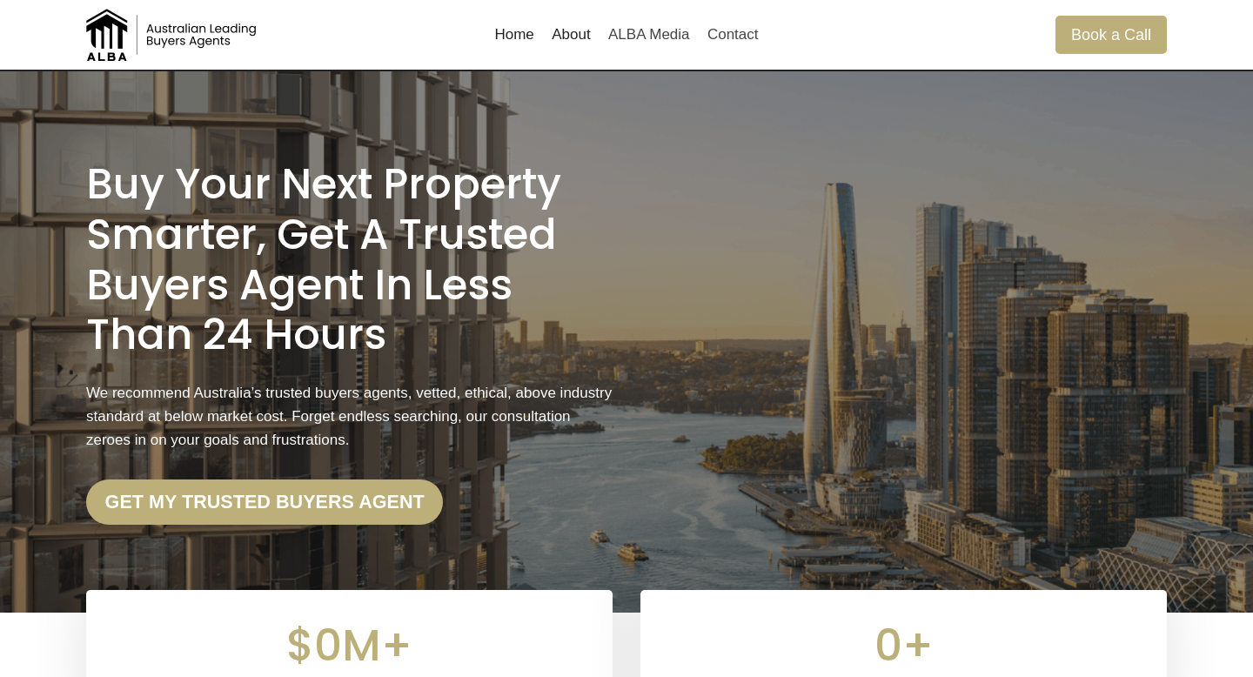
click at [563, 53] on link "About" at bounding box center [571, 35] width 57 height 42
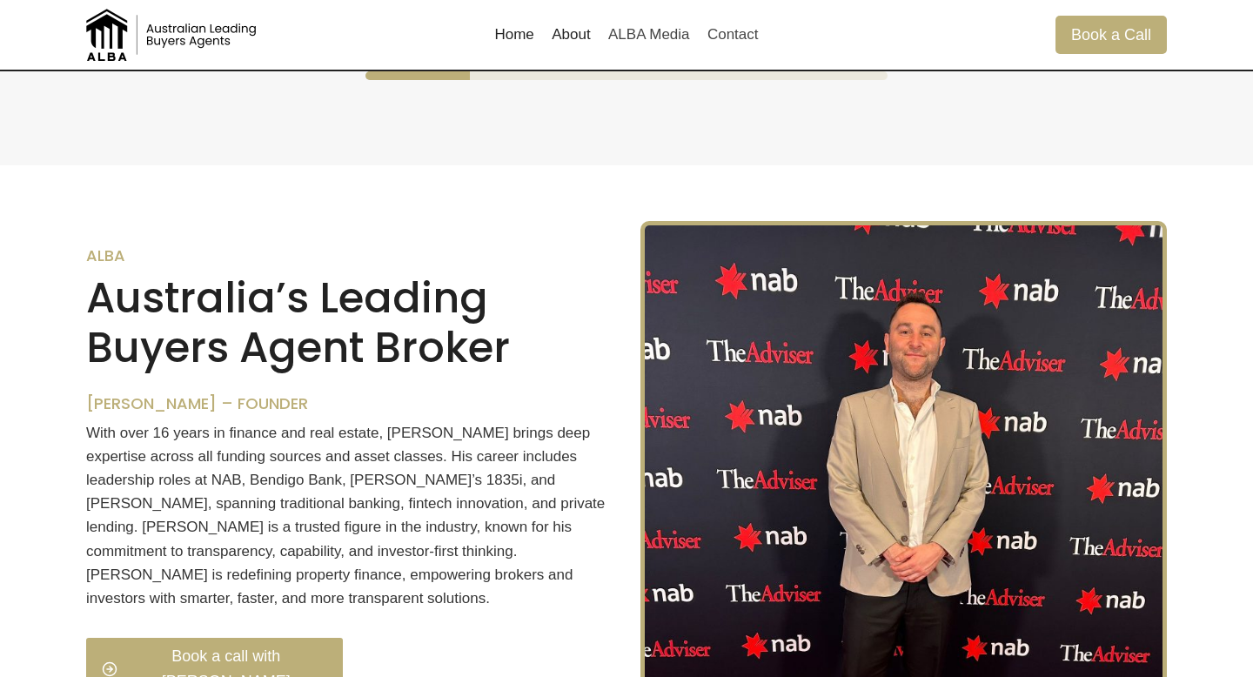
scroll to position [1651, 0]
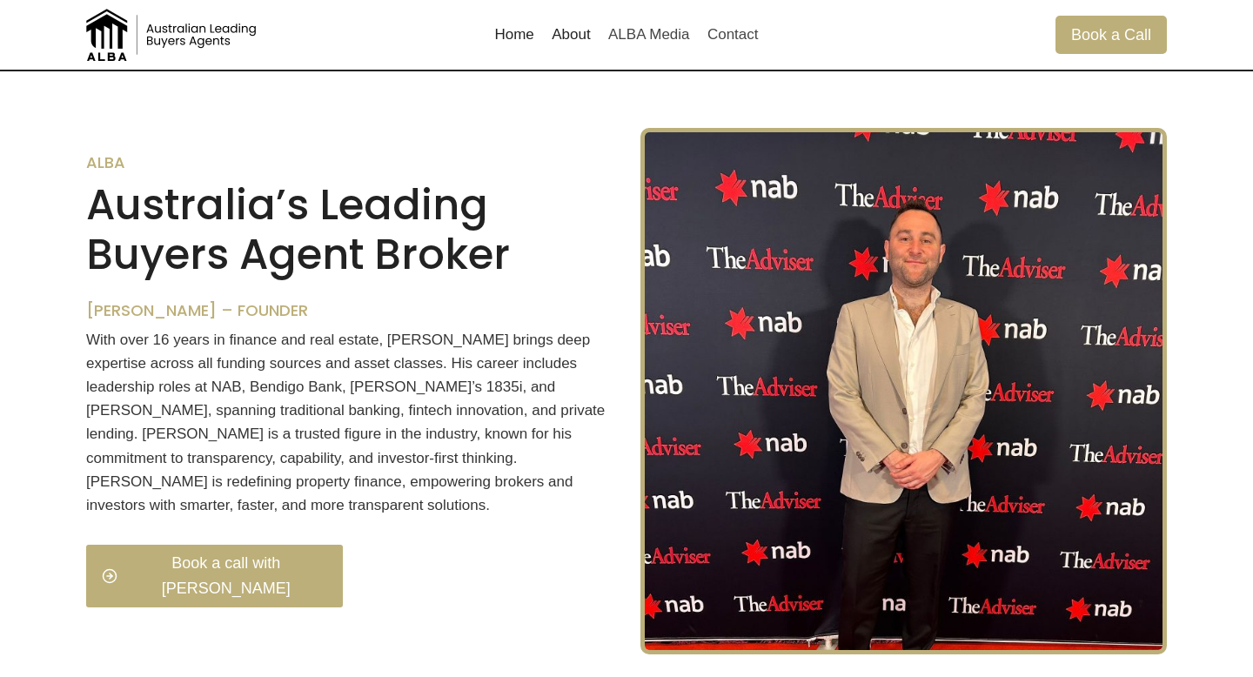
click at [567, 44] on link "About" at bounding box center [571, 35] width 57 height 42
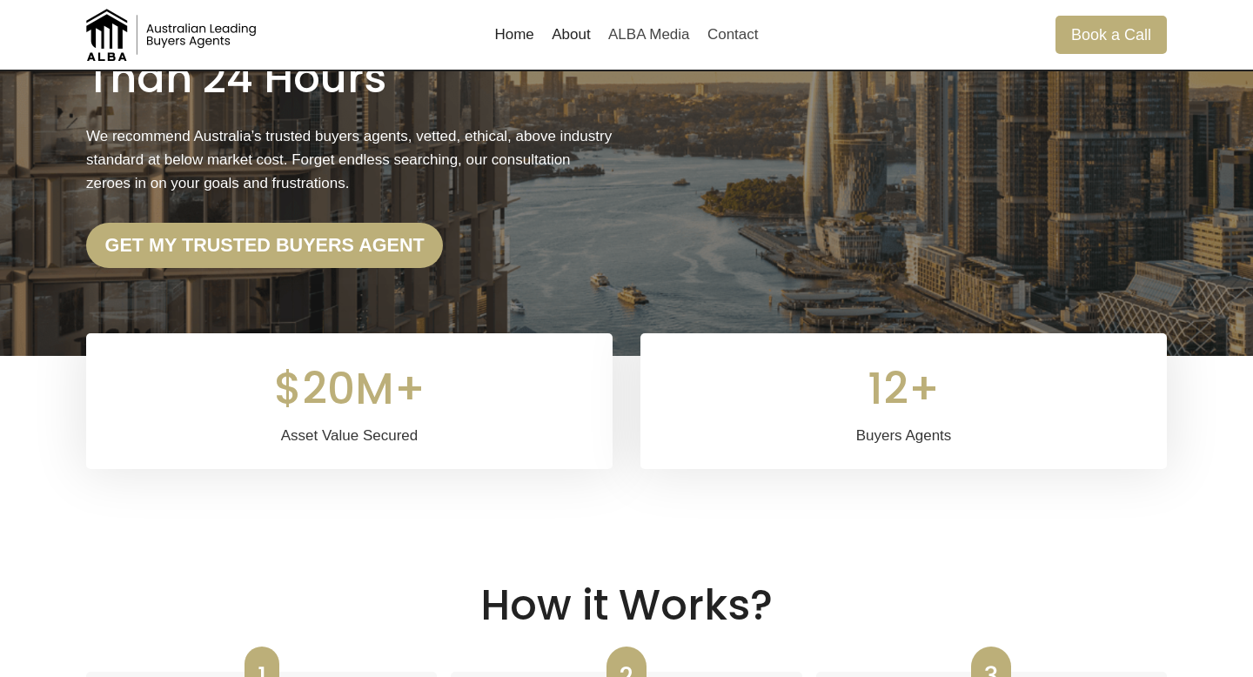
click at [580, 40] on link "About" at bounding box center [571, 35] width 57 height 42
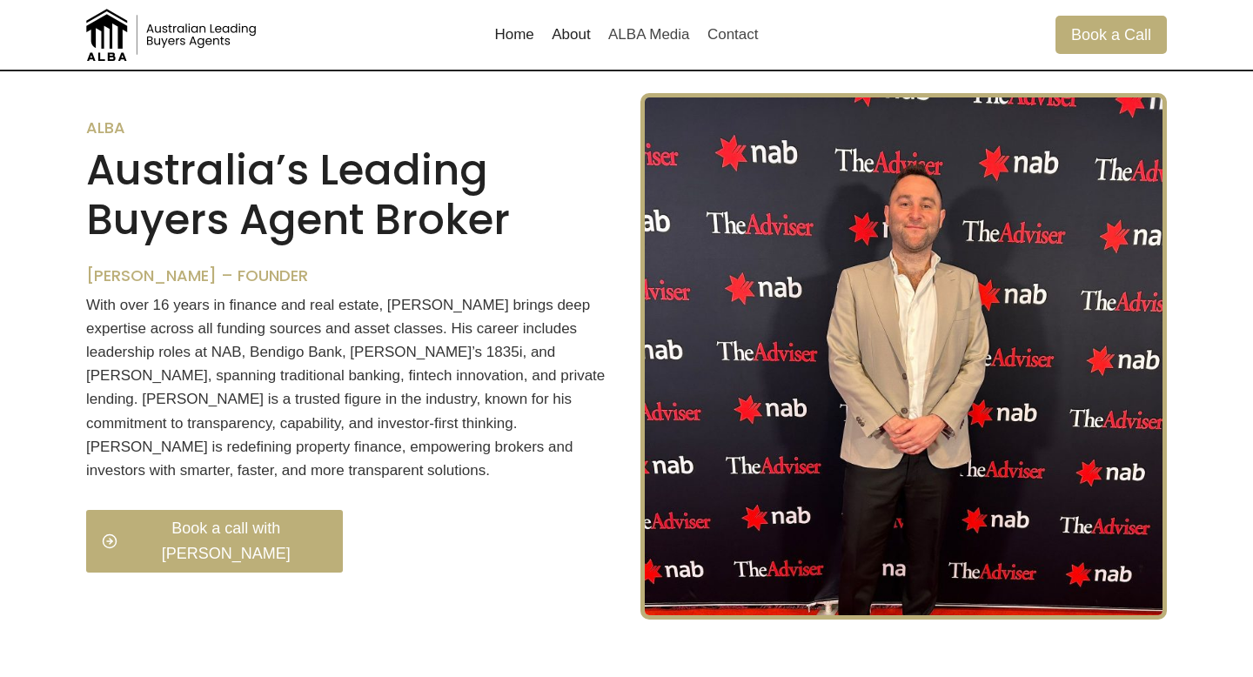
scroll to position [1633, 0]
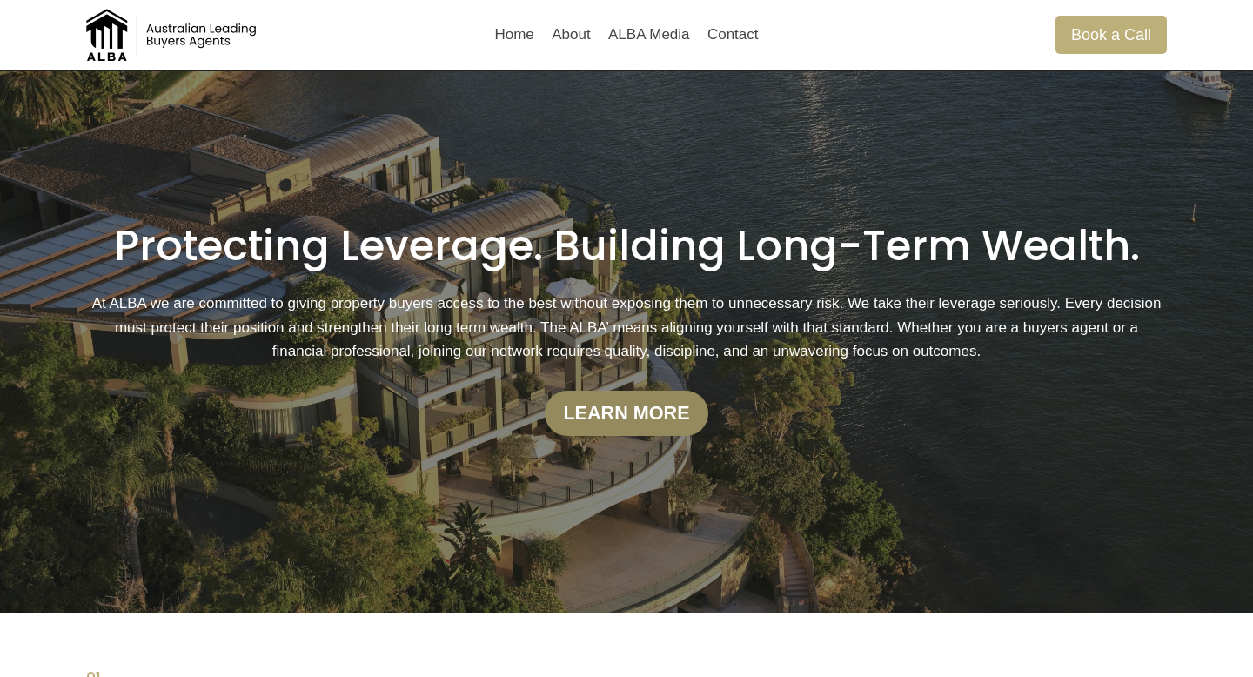
click at [630, 408] on strong "Learn more" at bounding box center [626, 413] width 126 height 22
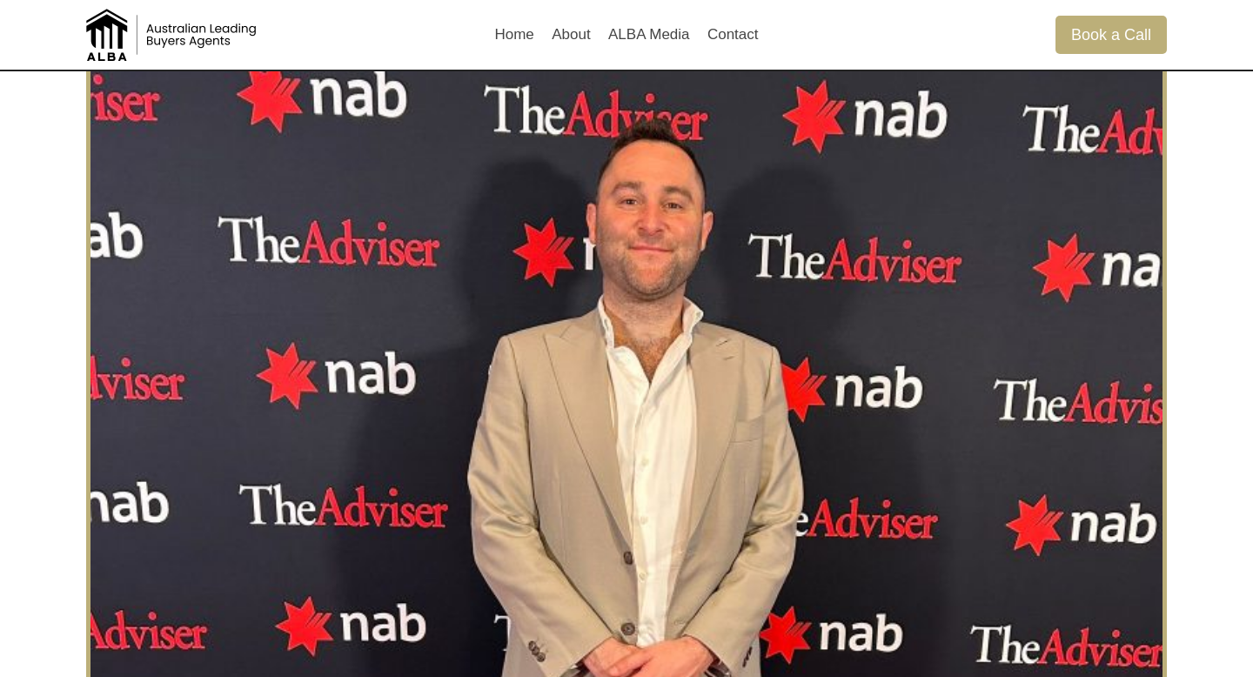
scroll to position [1362, 0]
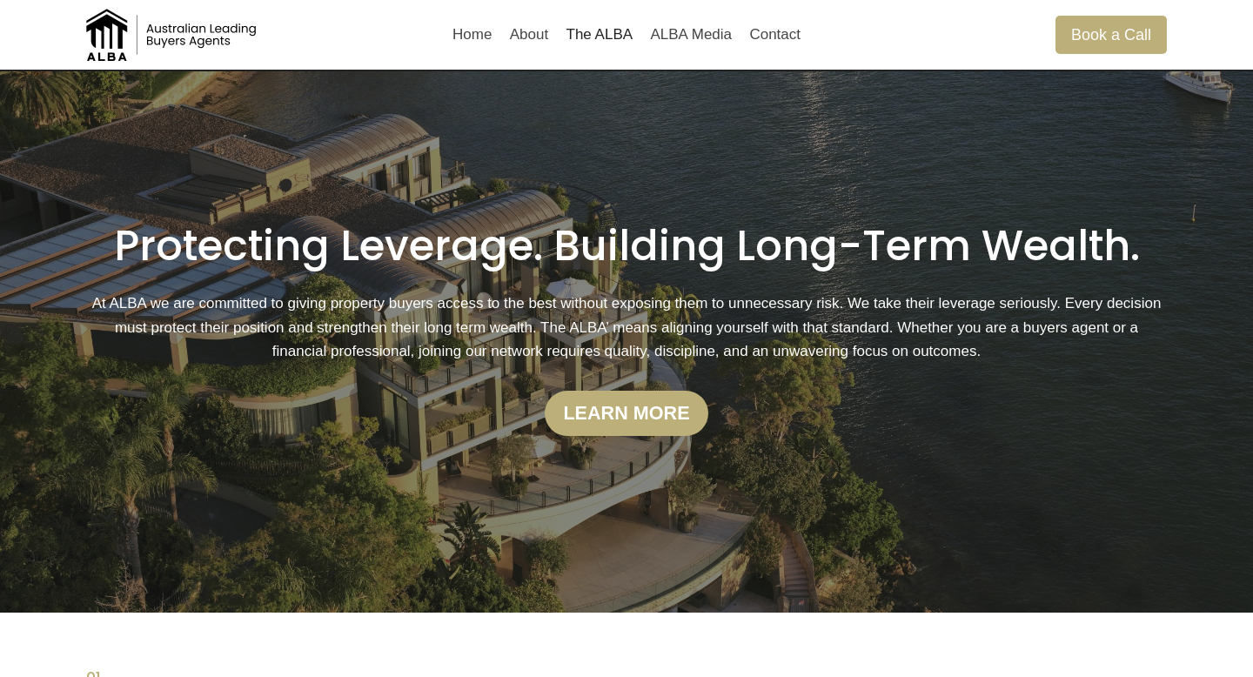
click at [606, 36] on link "The ALBA" at bounding box center [599, 35] width 84 height 42
click at [677, 399] on span "Learn more" at bounding box center [626, 414] width 126 height 30
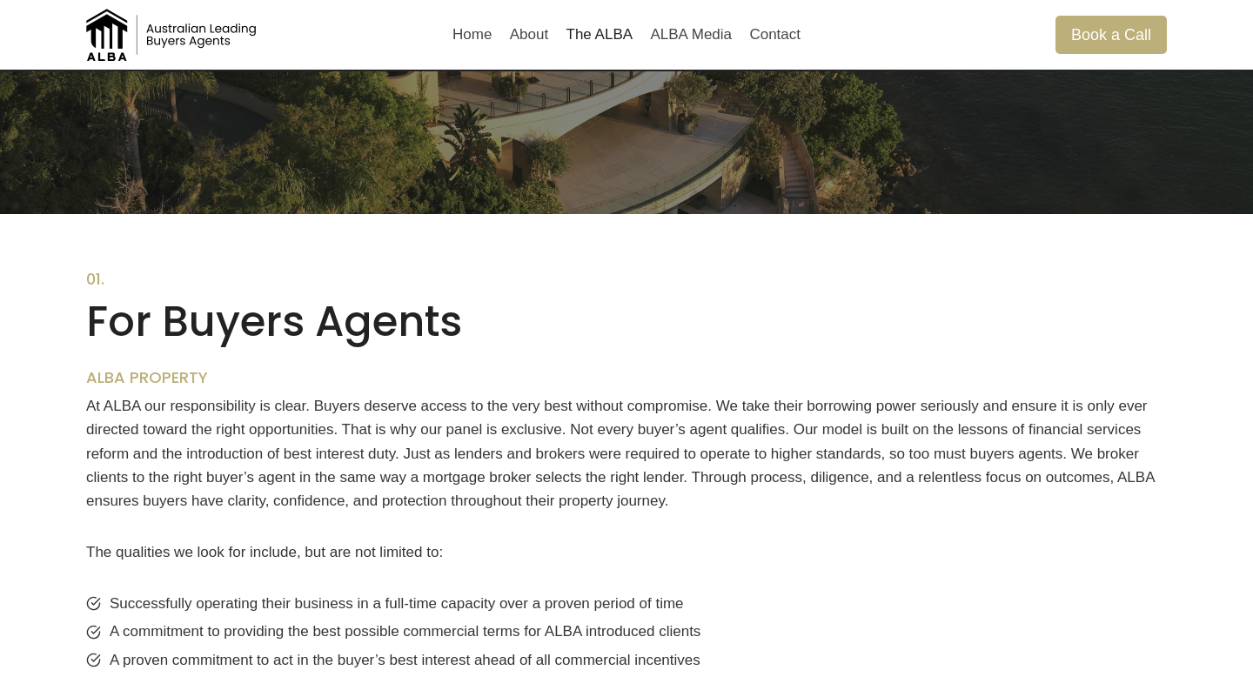
scroll to position [163, 0]
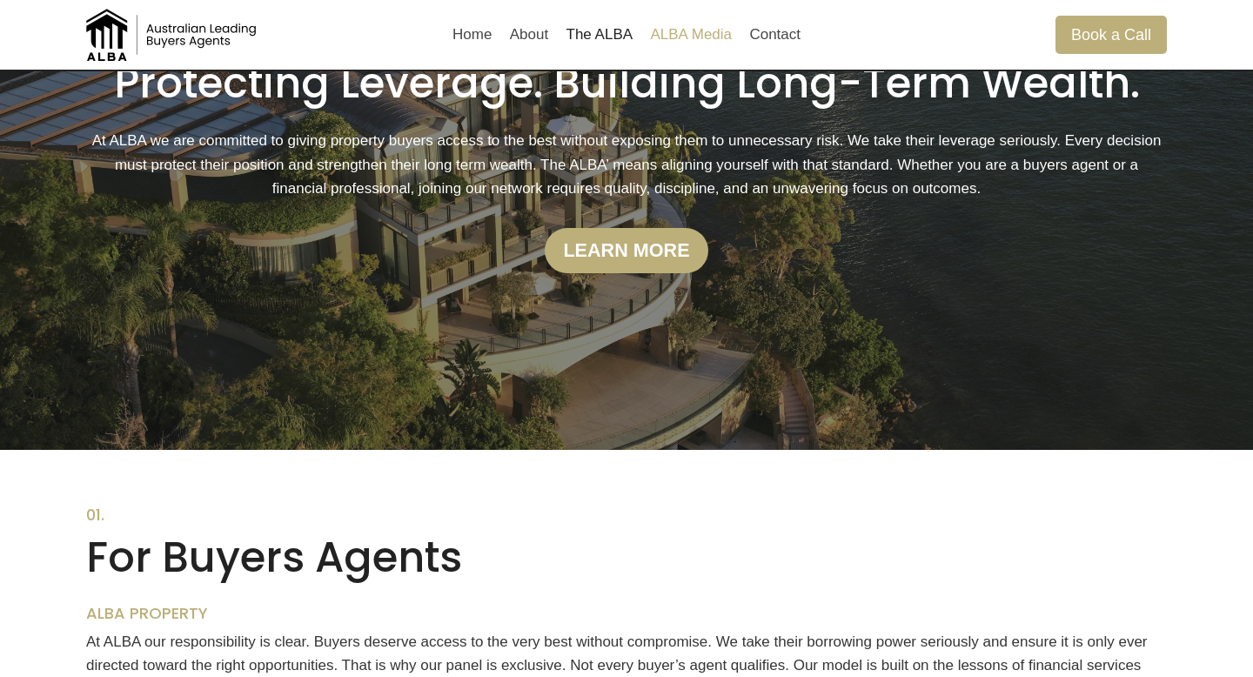
click at [705, 35] on link "ALBA Media" at bounding box center [690, 35] width 99 height 42
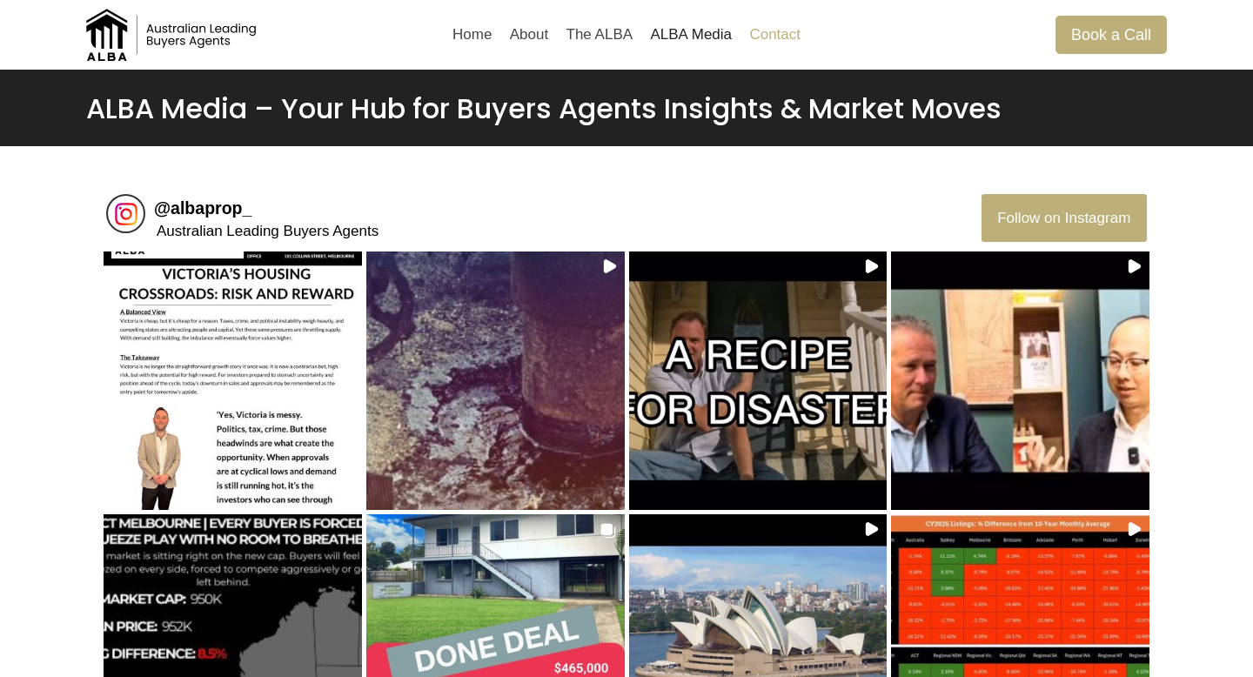
click at [779, 30] on link "Contact" at bounding box center [774, 35] width 69 height 42
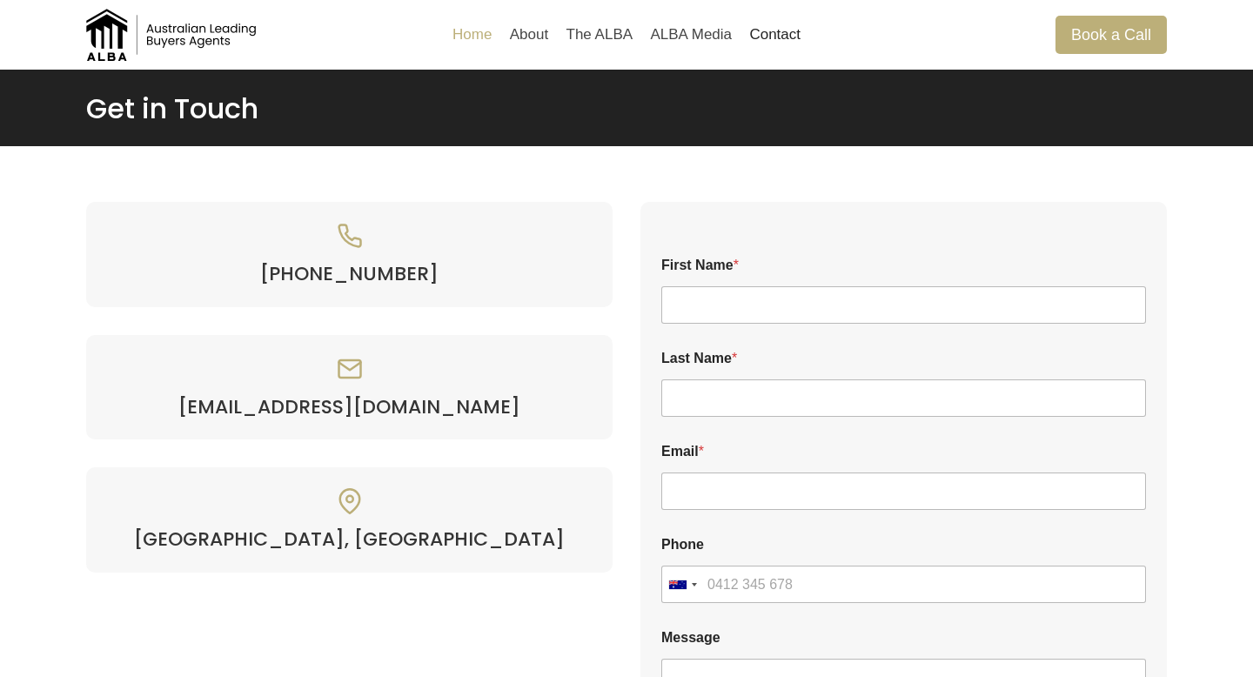
click at [486, 47] on link "Home" at bounding box center [472, 35] width 57 height 42
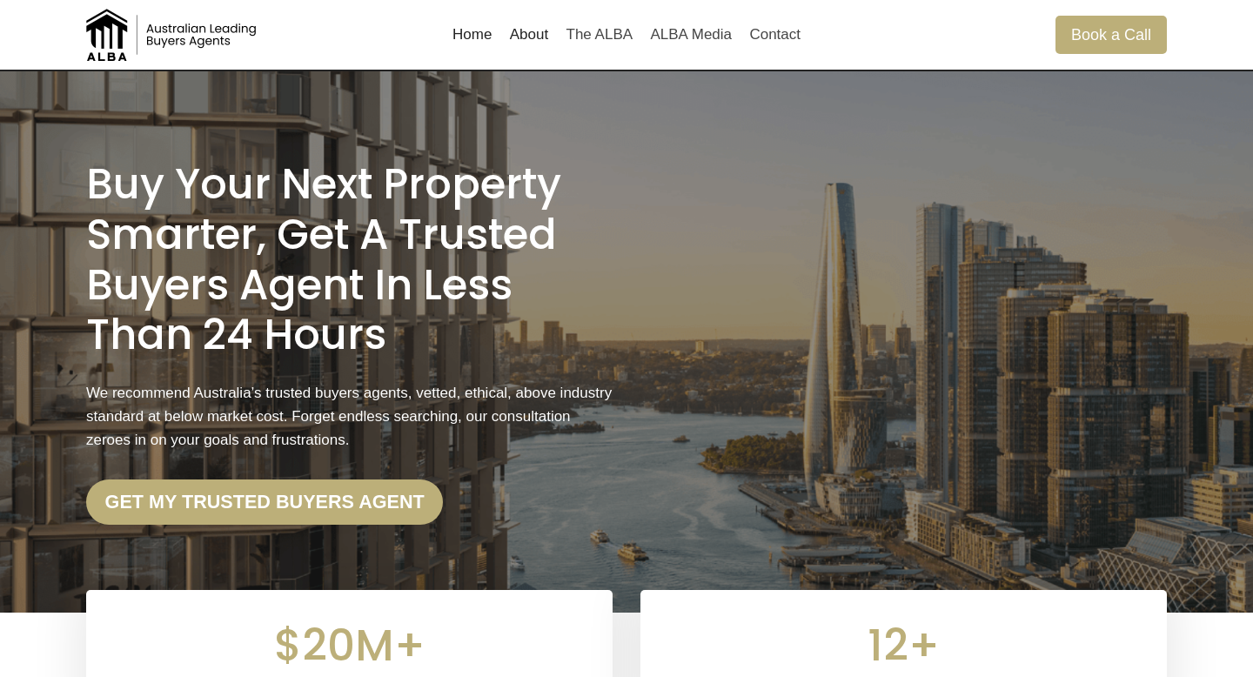
click at [481, 44] on link "Home" at bounding box center [472, 35] width 57 height 42
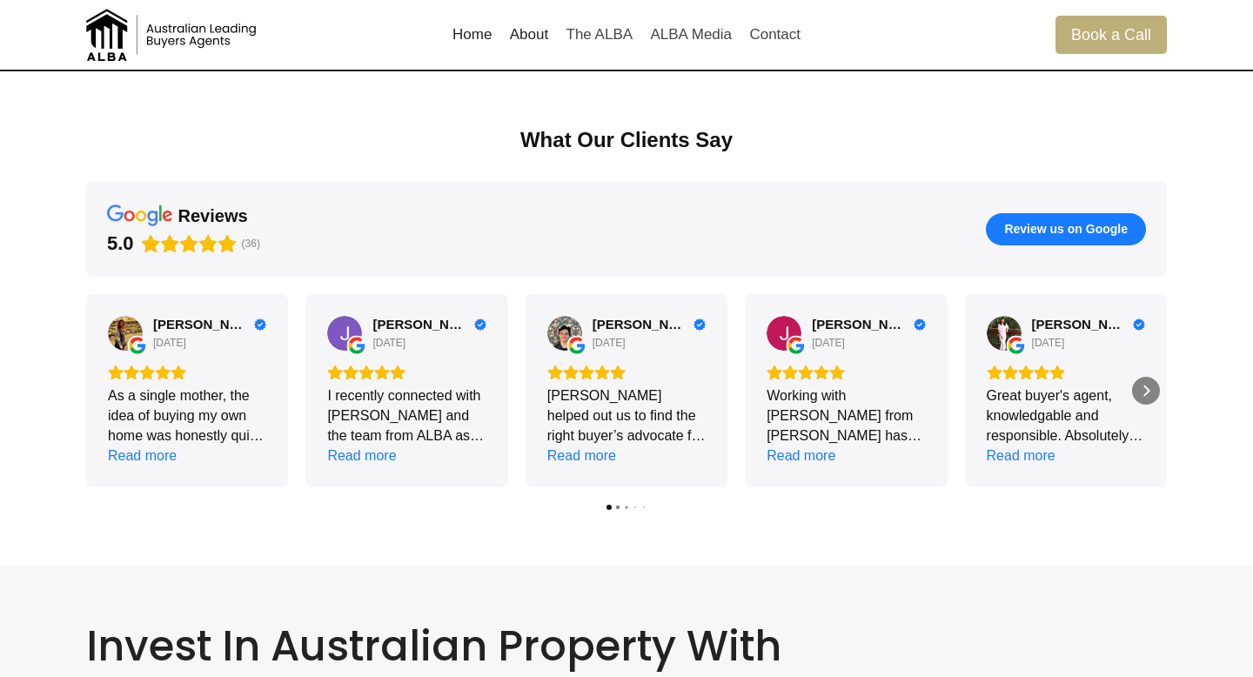
scroll to position [2340, 0]
